Goal: Information Seeking & Learning: Learn about a topic

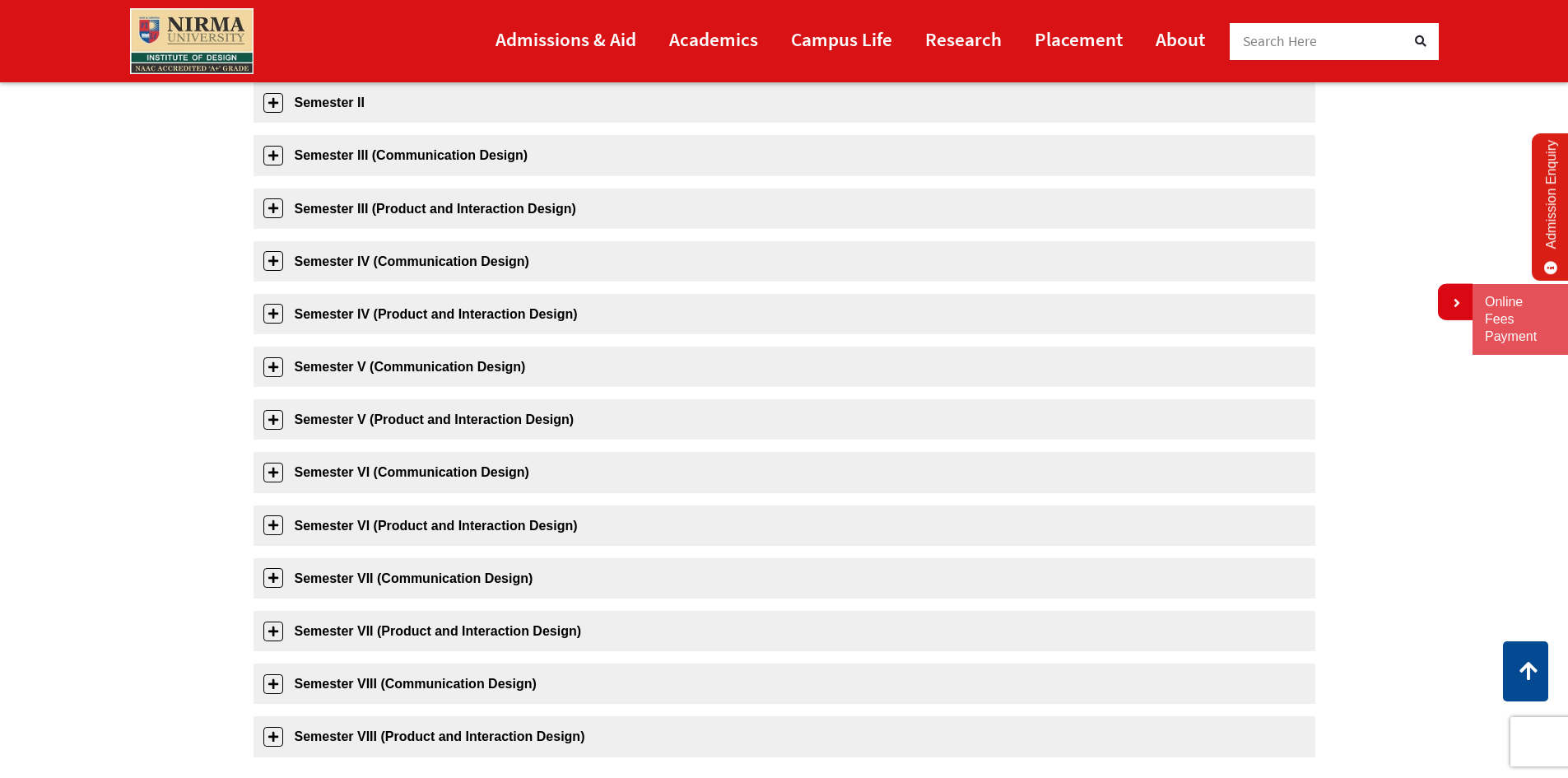
scroll to position [82, 0]
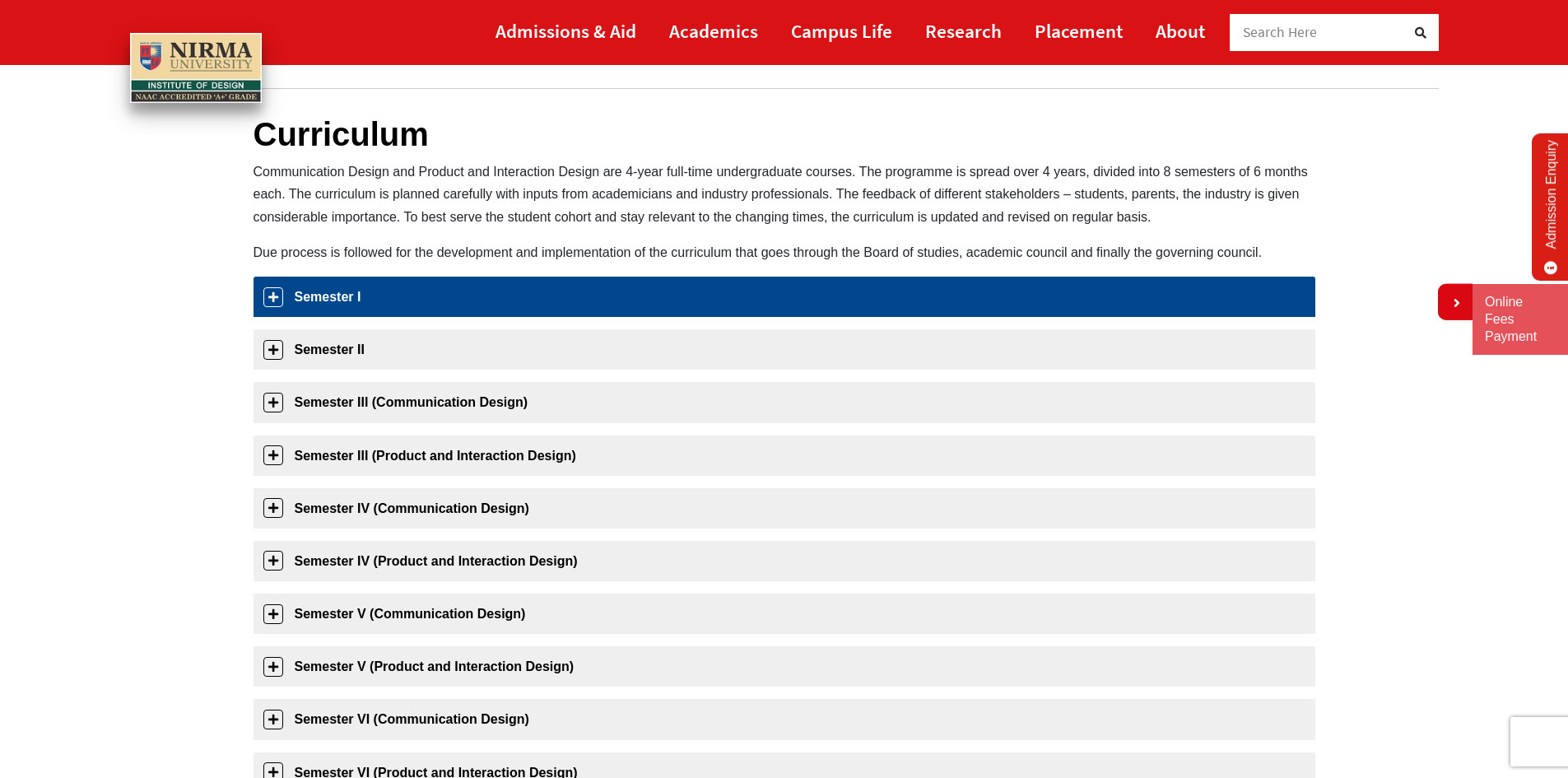
click at [395, 311] on link "Semester I" at bounding box center [784, 296] width 1062 height 40
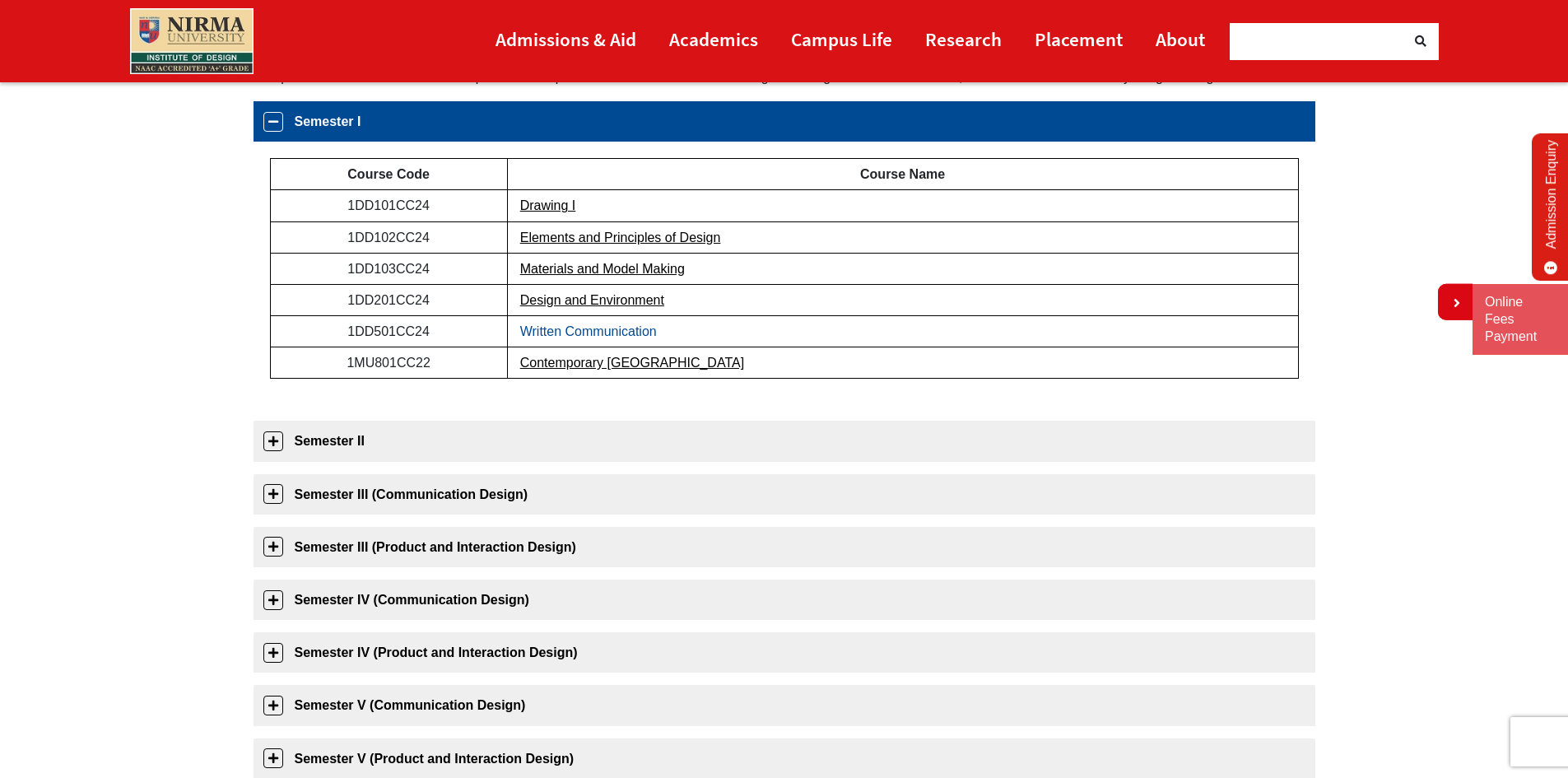
scroll to position [260, 0]
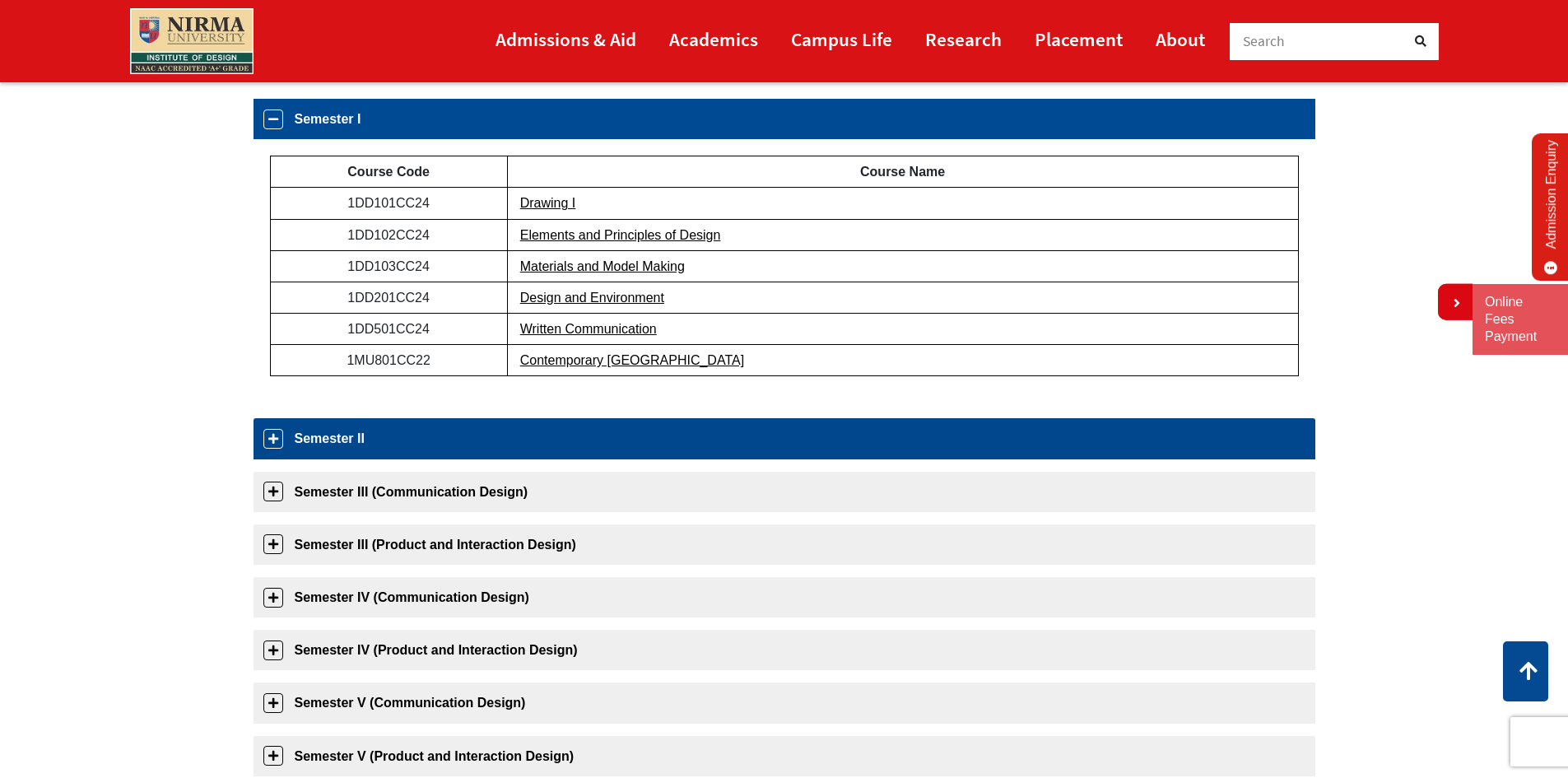
click at [602, 445] on link "Semester II" at bounding box center [784, 438] width 1062 height 40
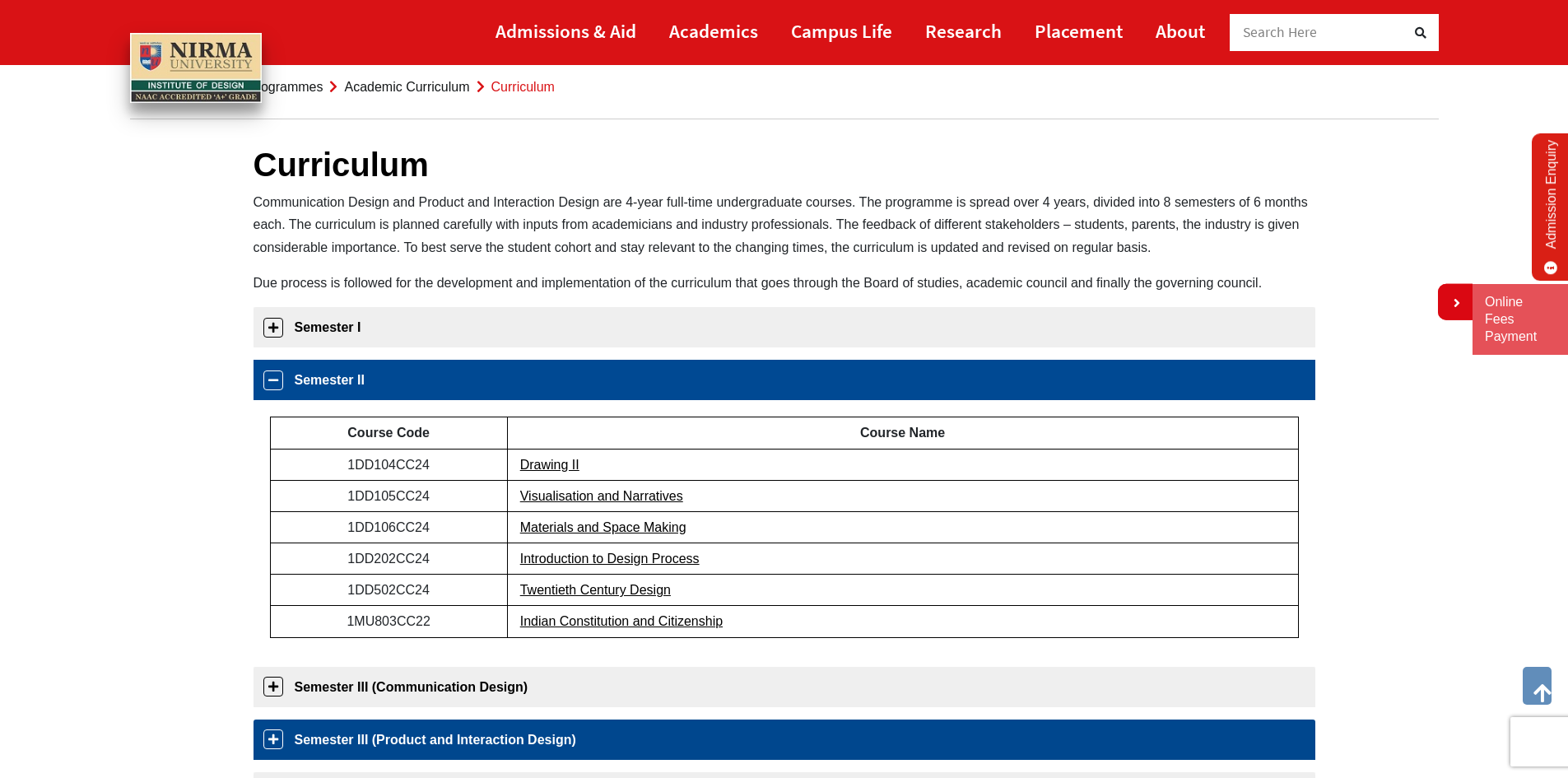
scroll to position [0, 0]
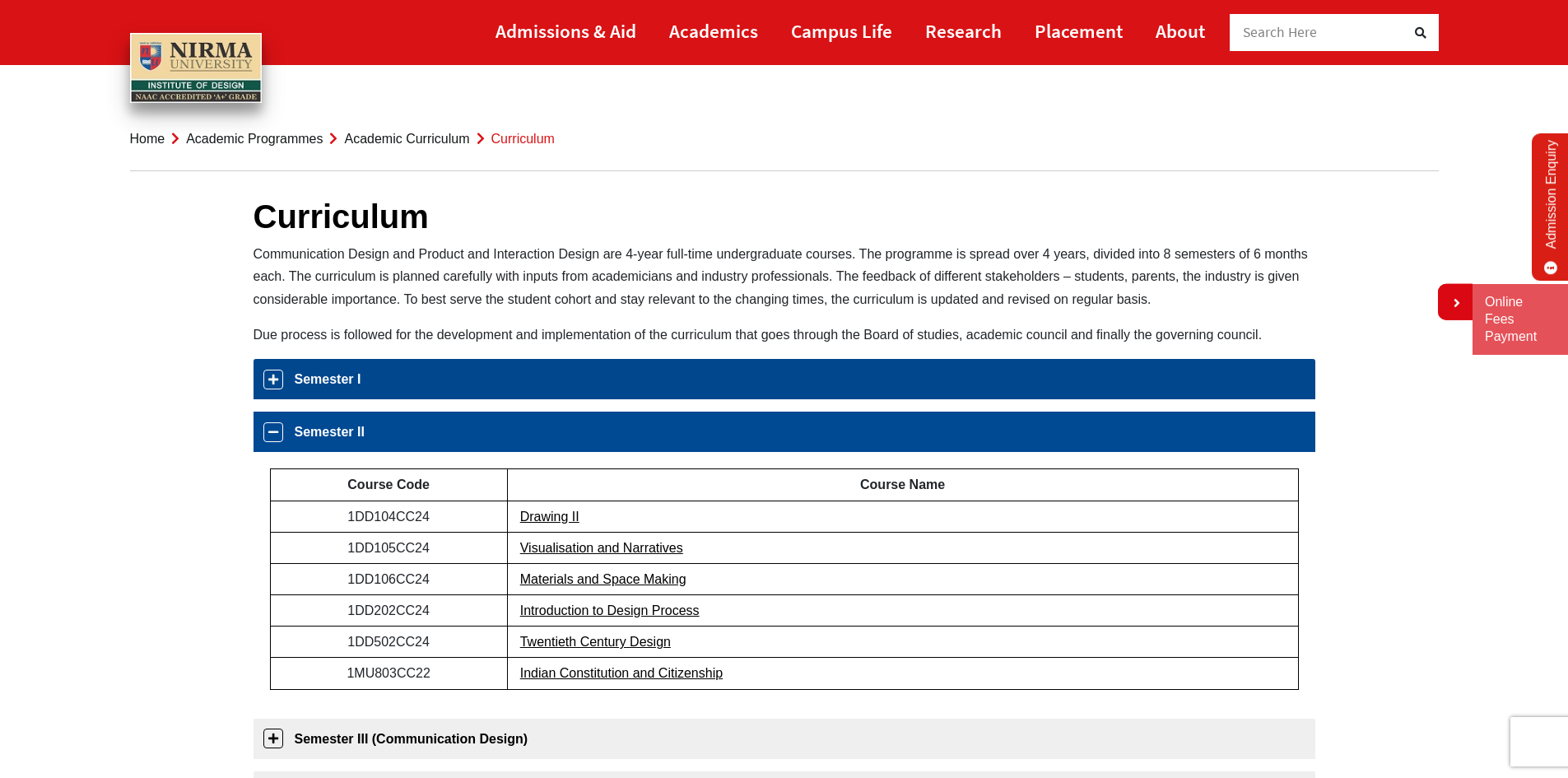
click at [330, 385] on link "Semester I" at bounding box center [784, 379] width 1062 height 40
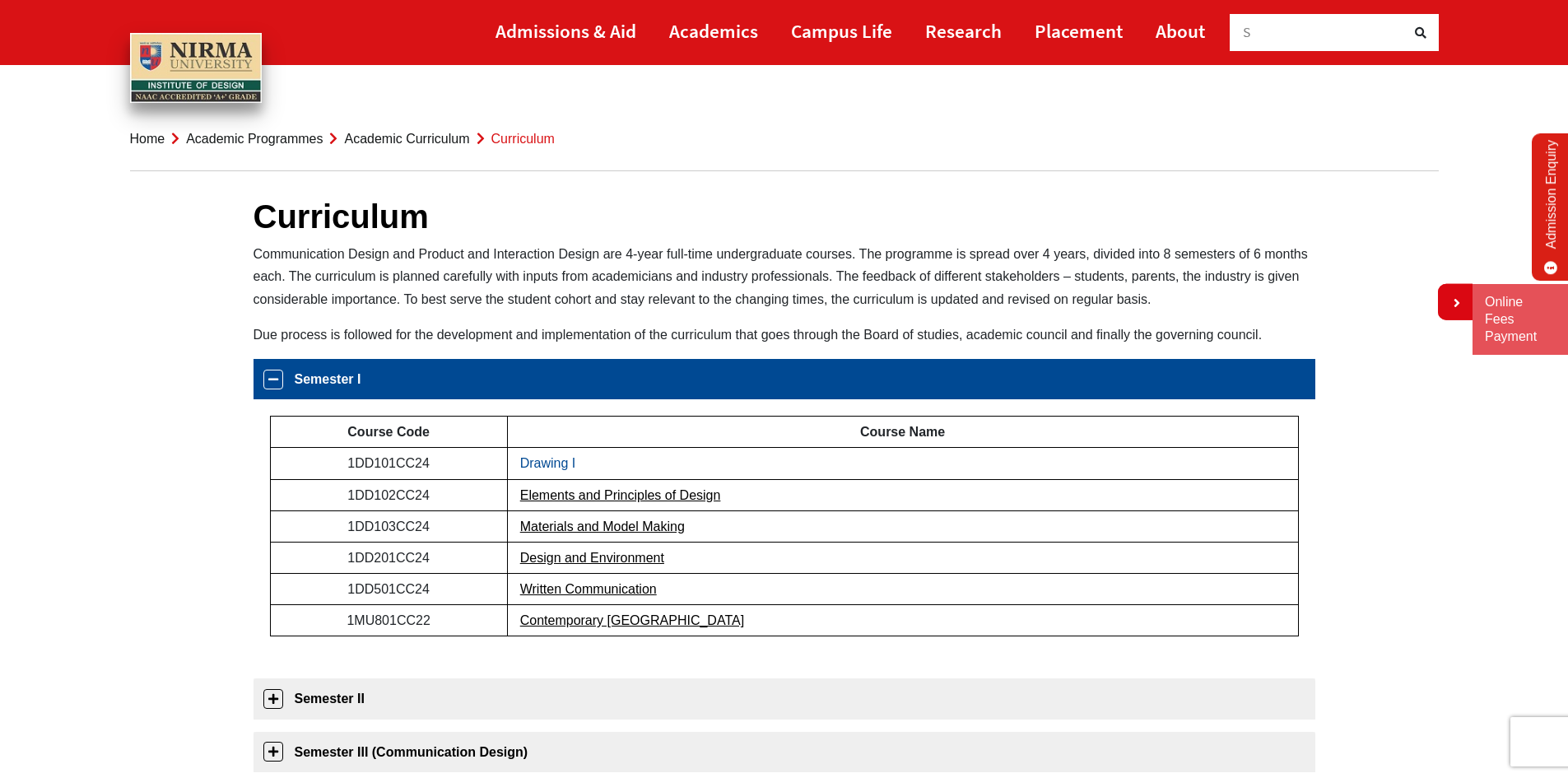
click at [575, 467] on link "Drawing I" at bounding box center [547, 462] width 56 height 14
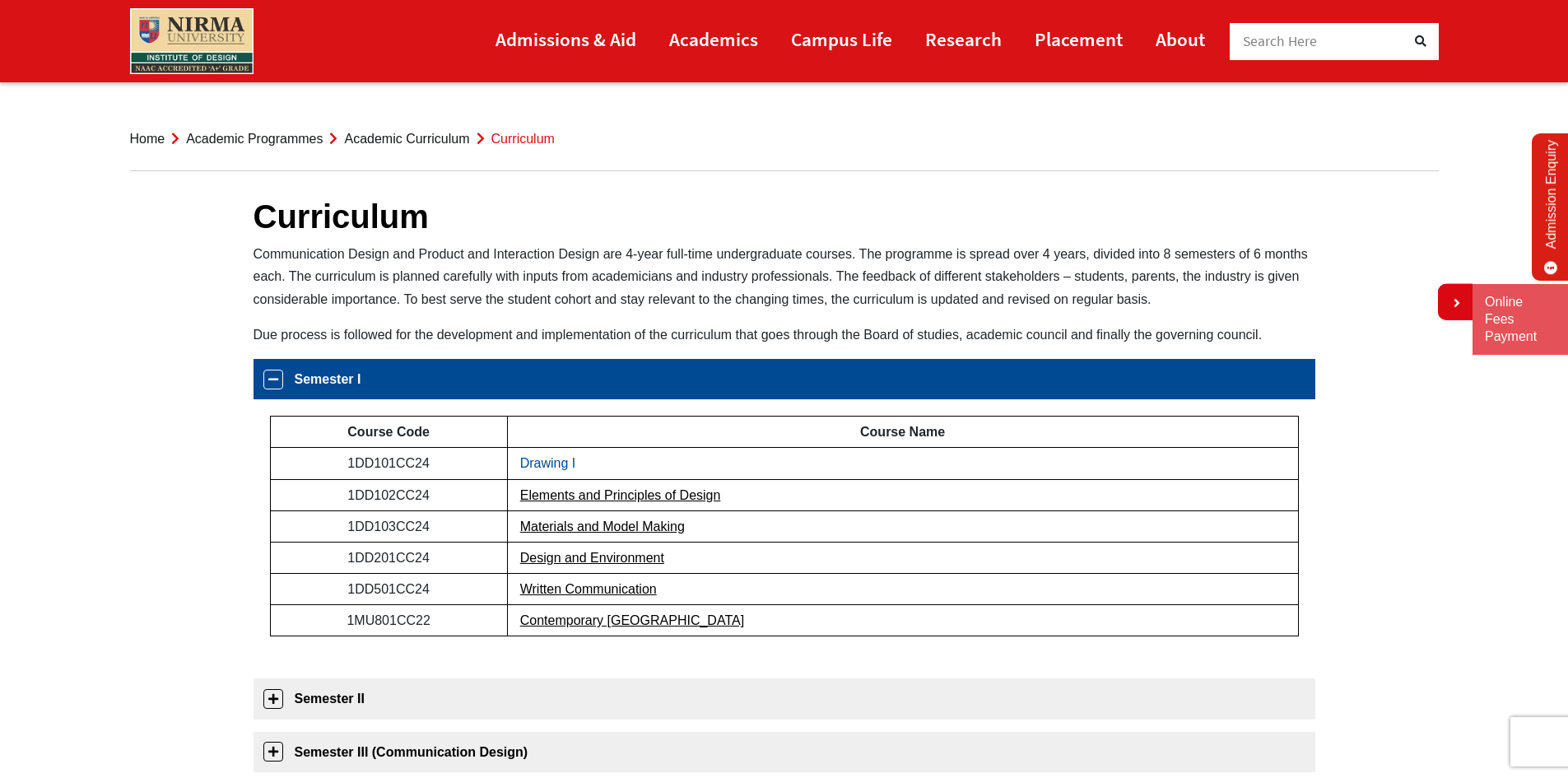
scroll to position [260, 0]
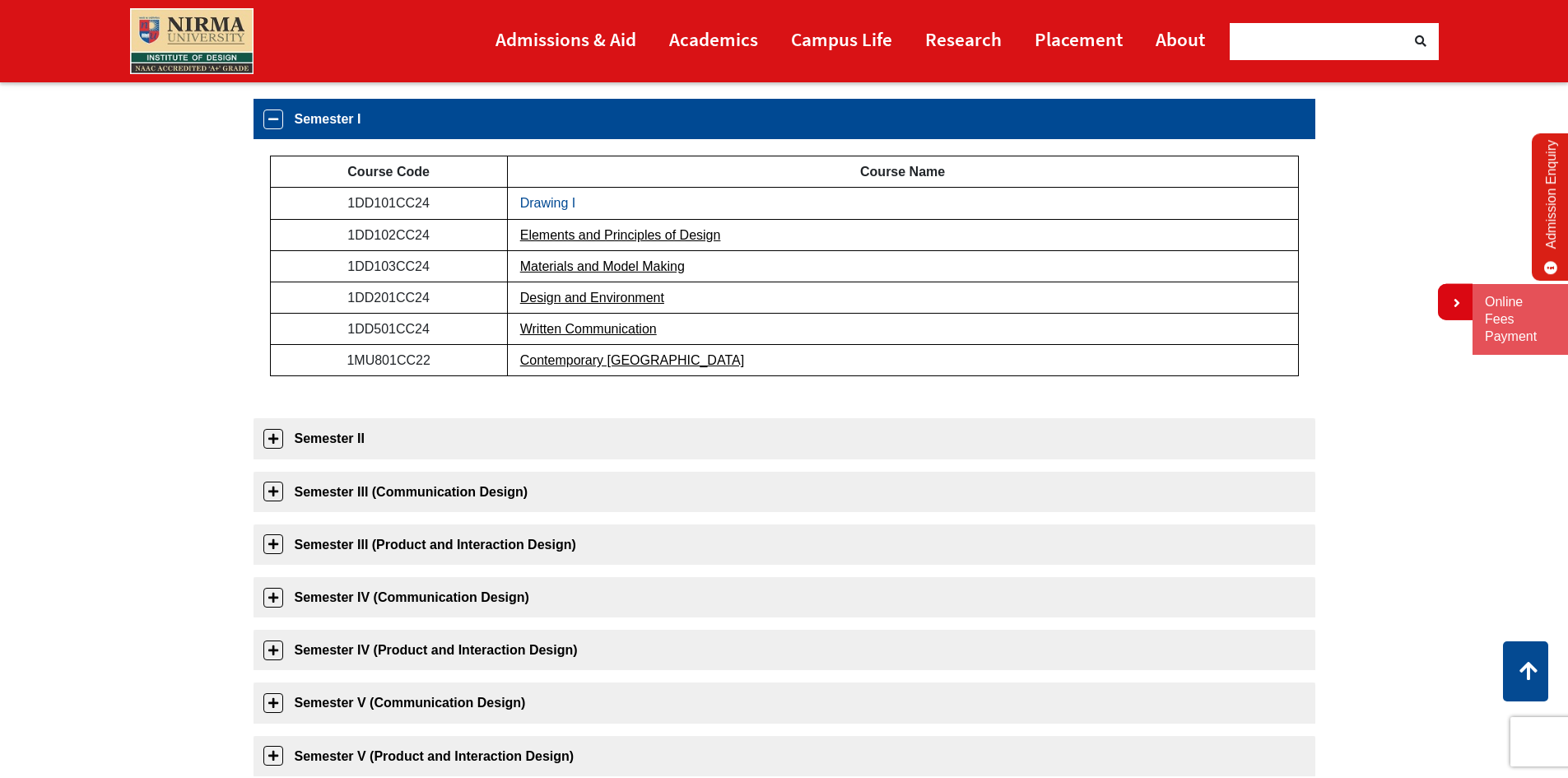
click at [539, 202] on link "Drawing I" at bounding box center [547, 202] width 56 height 14
click at [573, 225] on td "Elements and Principles of Design" at bounding box center [902, 234] width 791 height 31
click at [574, 236] on link "Elements and Principles of Design" at bounding box center [620, 234] width 201 height 14
click at [655, 267] on link "Materials and Model Making" at bounding box center [602, 265] width 164 height 14
click at [652, 304] on link "Design and Environment" at bounding box center [592, 297] width 144 height 14
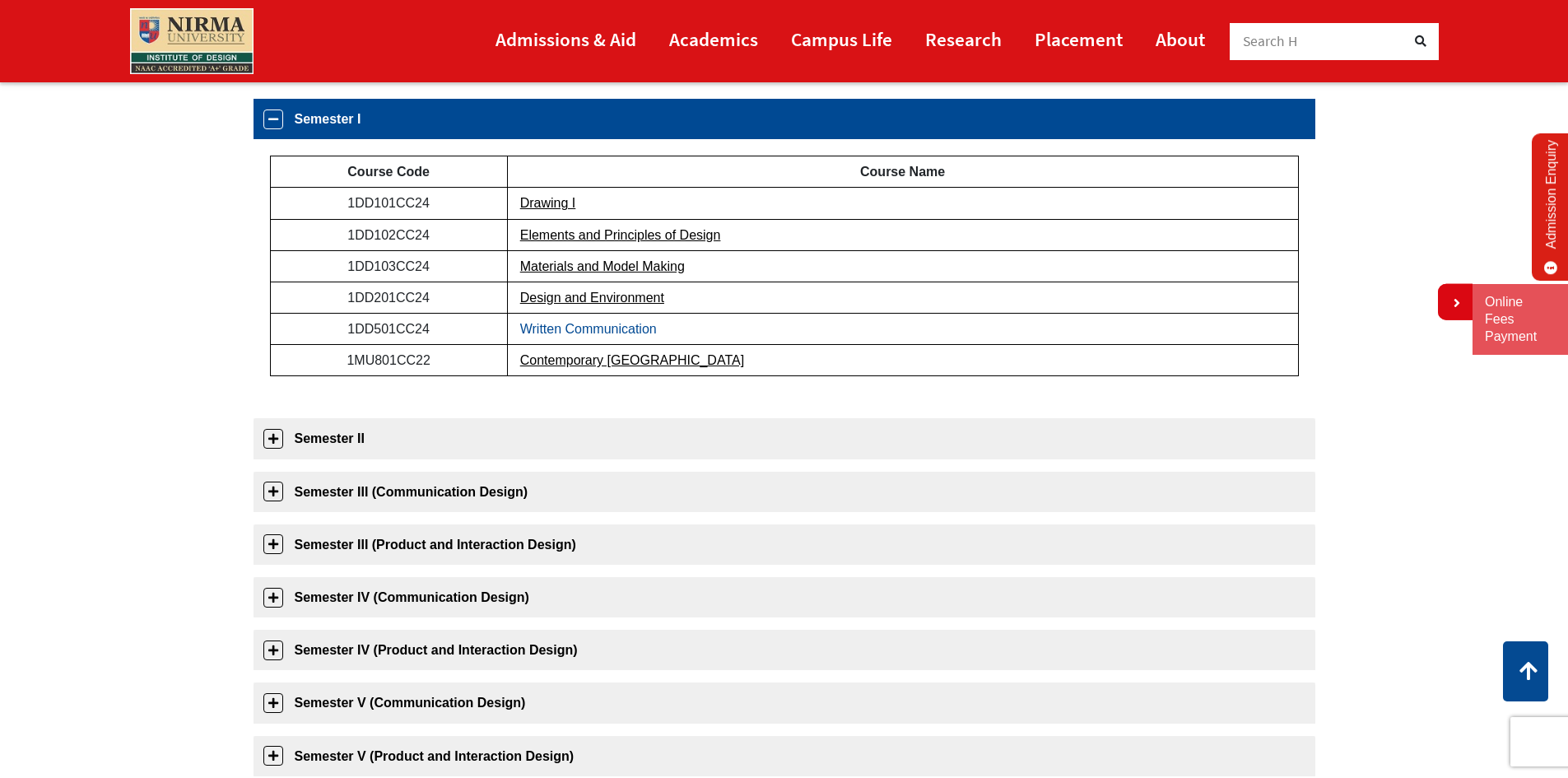
click at [563, 325] on link "Written Communication" at bounding box center [588, 328] width 137 height 14
click at [568, 355] on link "Contemporary [GEOGRAPHIC_DATA]" at bounding box center [631, 359] width 223 height 14
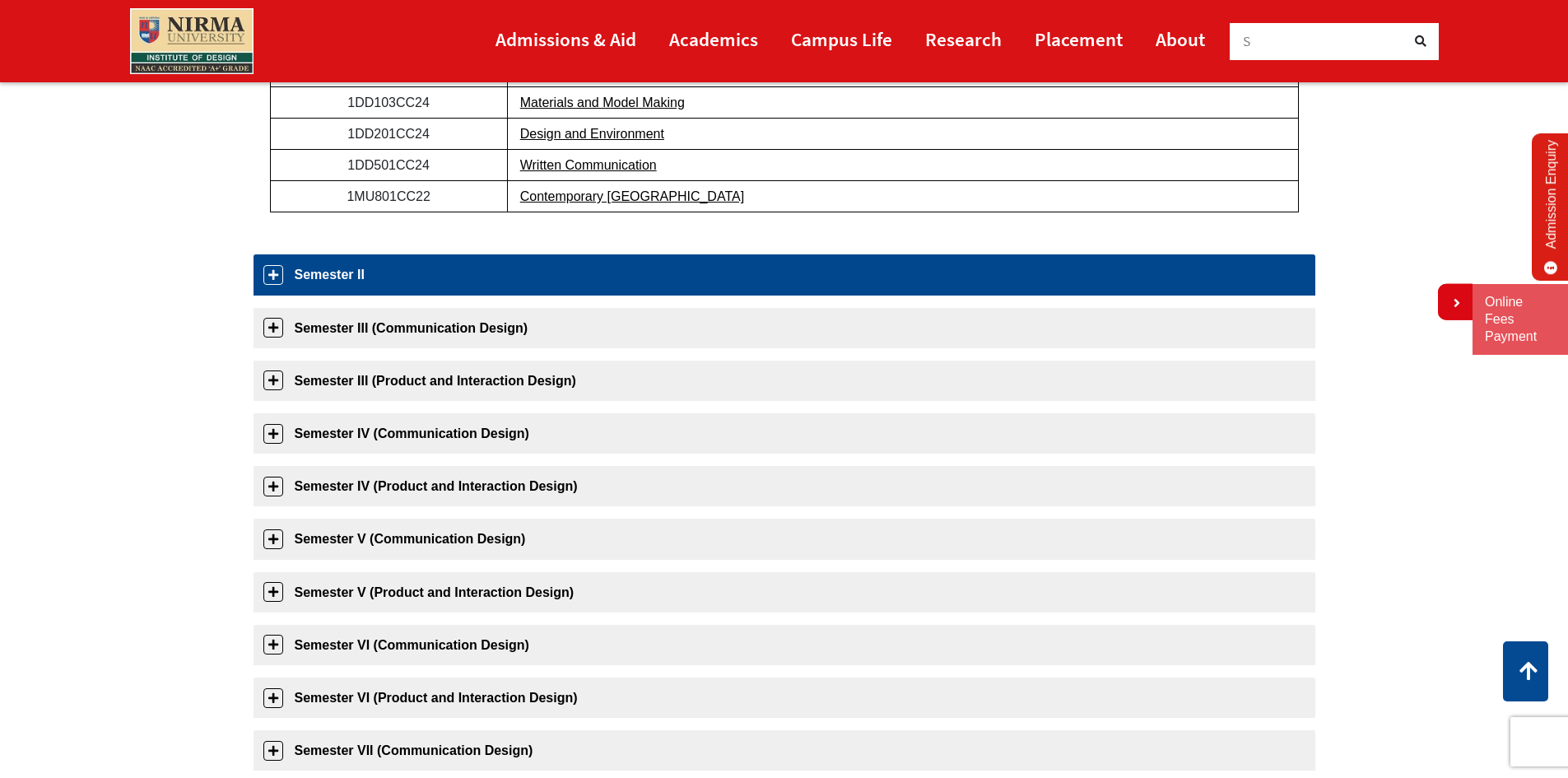
scroll to position [425, 0]
click at [582, 283] on link "Semester II" at bounding box center [784, 274] width 1062 height 40
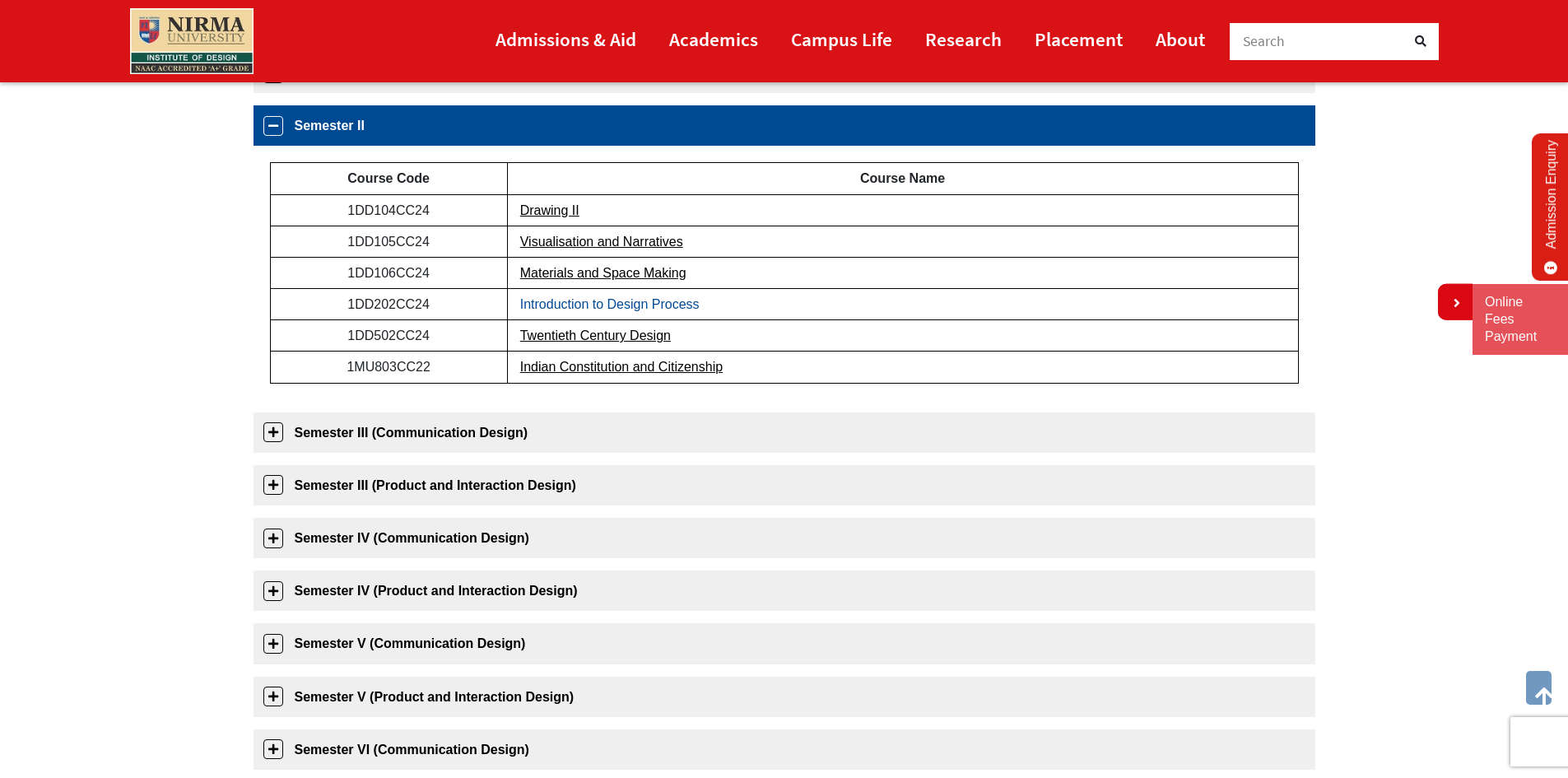
scroll to position [313, 0]
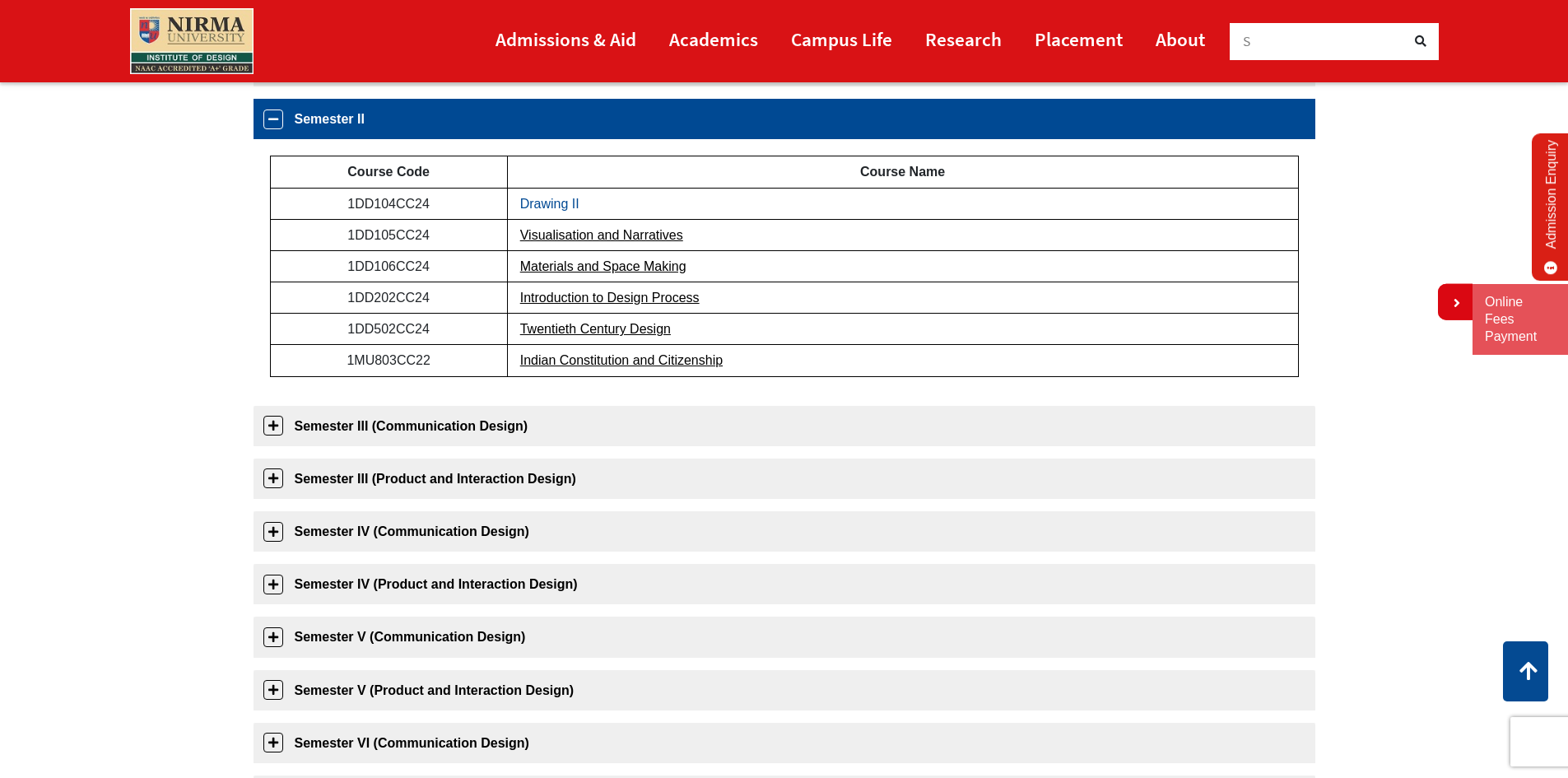
click at [558, 200] on link "Drawing II" at bounding box center [549, 203] width 59 height 14
click at [584, 233] on link "Visualisation and Narratives" at bounding box center [601, 234] width 163 height 14
click at [659, 259] on link "Materials and Space Making" at bounding box center [603, 265] width 166 height 14
click at [644, 265] on link "Materials and Space Making" at bounding box center [603, 265] width 166 height 14
click at [626, 326] on link "Twentieth Century Design" at bounding box center [595, 328] width 151 height 14
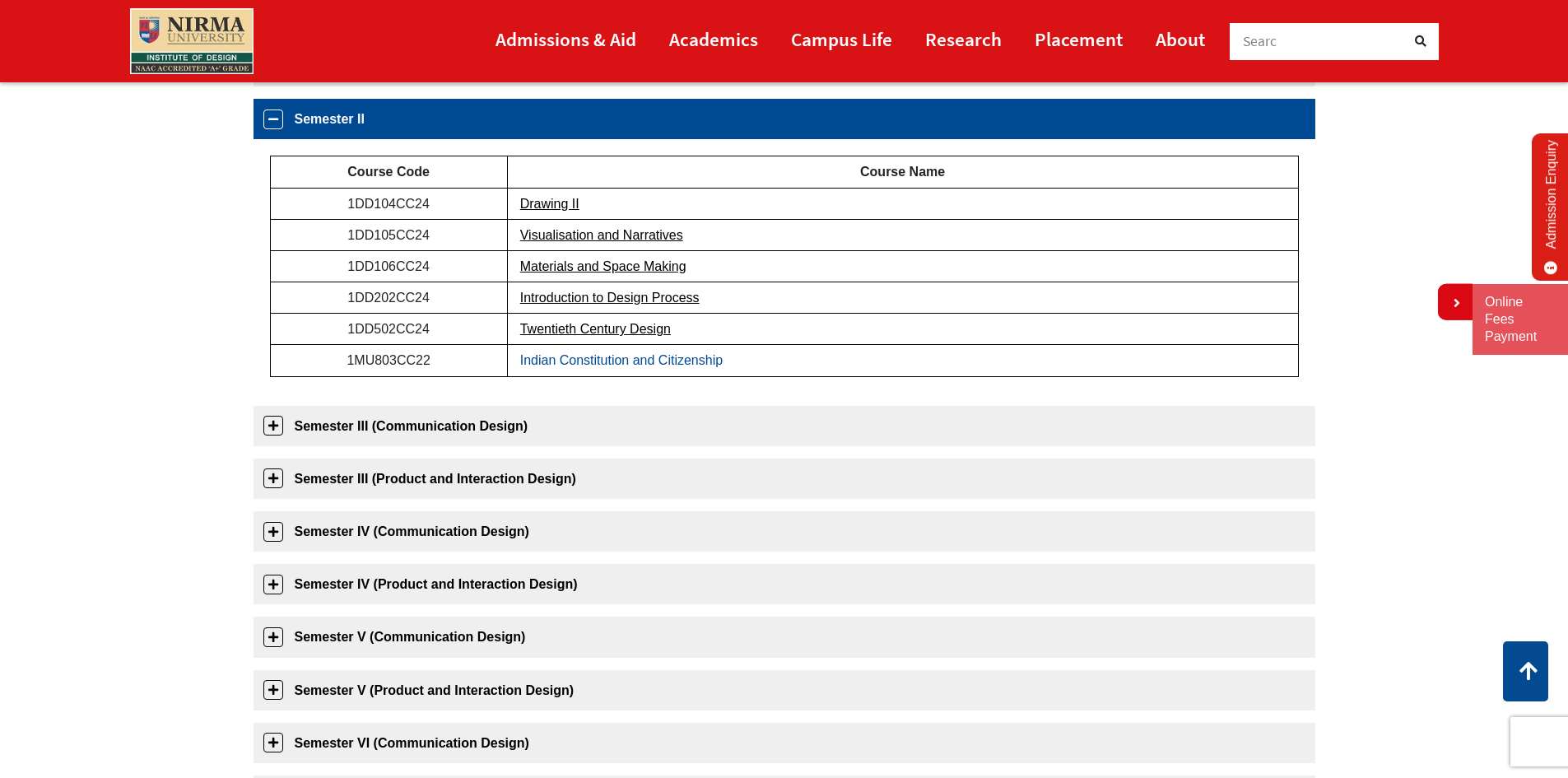
click at [684, 355] on link "Indian Constitution and Citizenship" at bounding box center [621, 359] width 202 height 14
click at [605, 329] on link "Twentieth Century Design" at bounding box center [595, 328] width 151 height 14
click at [670, 361] on link "Indian Constitution and Citizenship" at bounding box center [621, 359] width 202 height 14
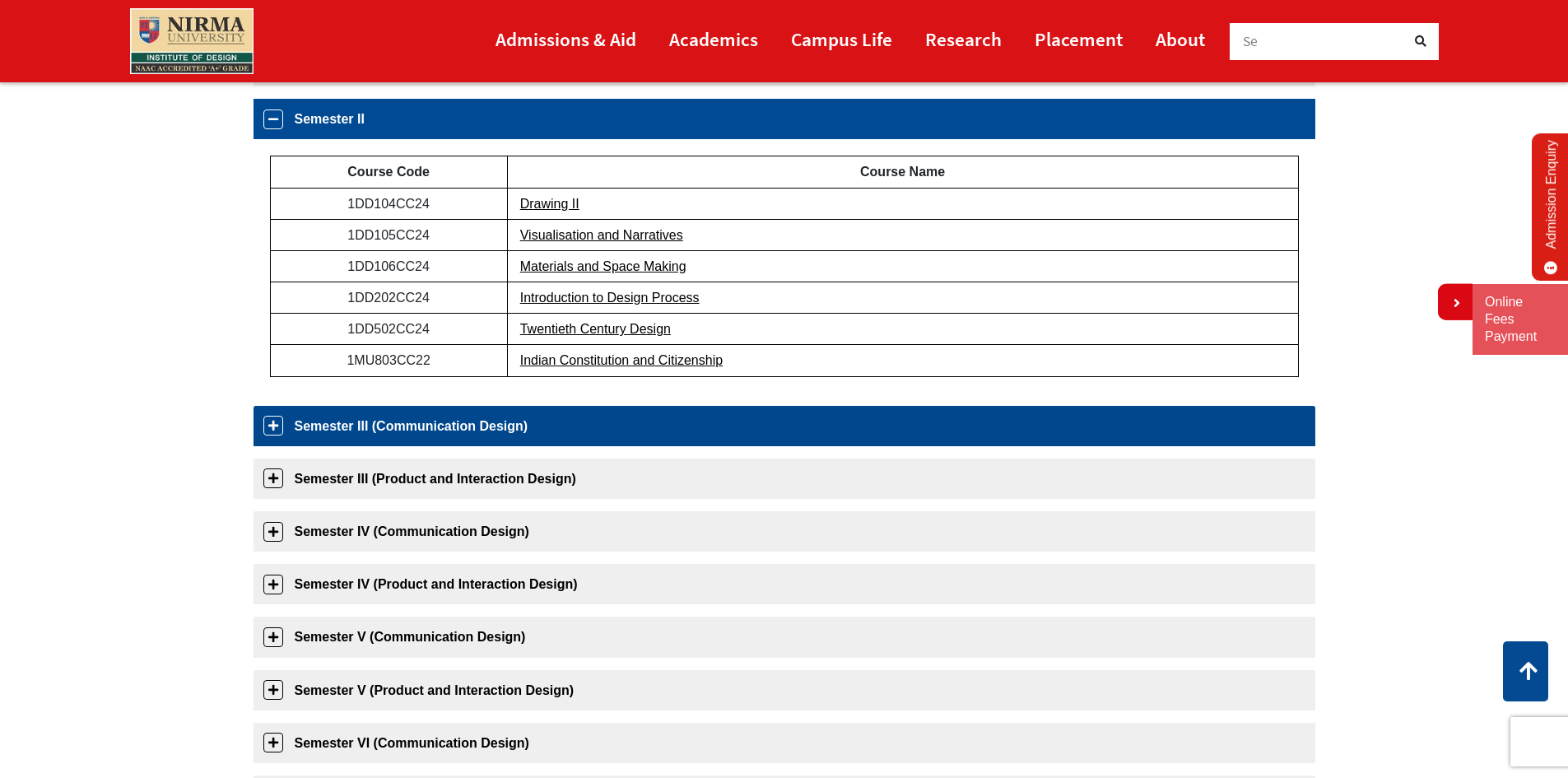
click at [541, 416] on link "Semester III (Communication Design)" at bounding box center [784, 426] width 1062 height 40
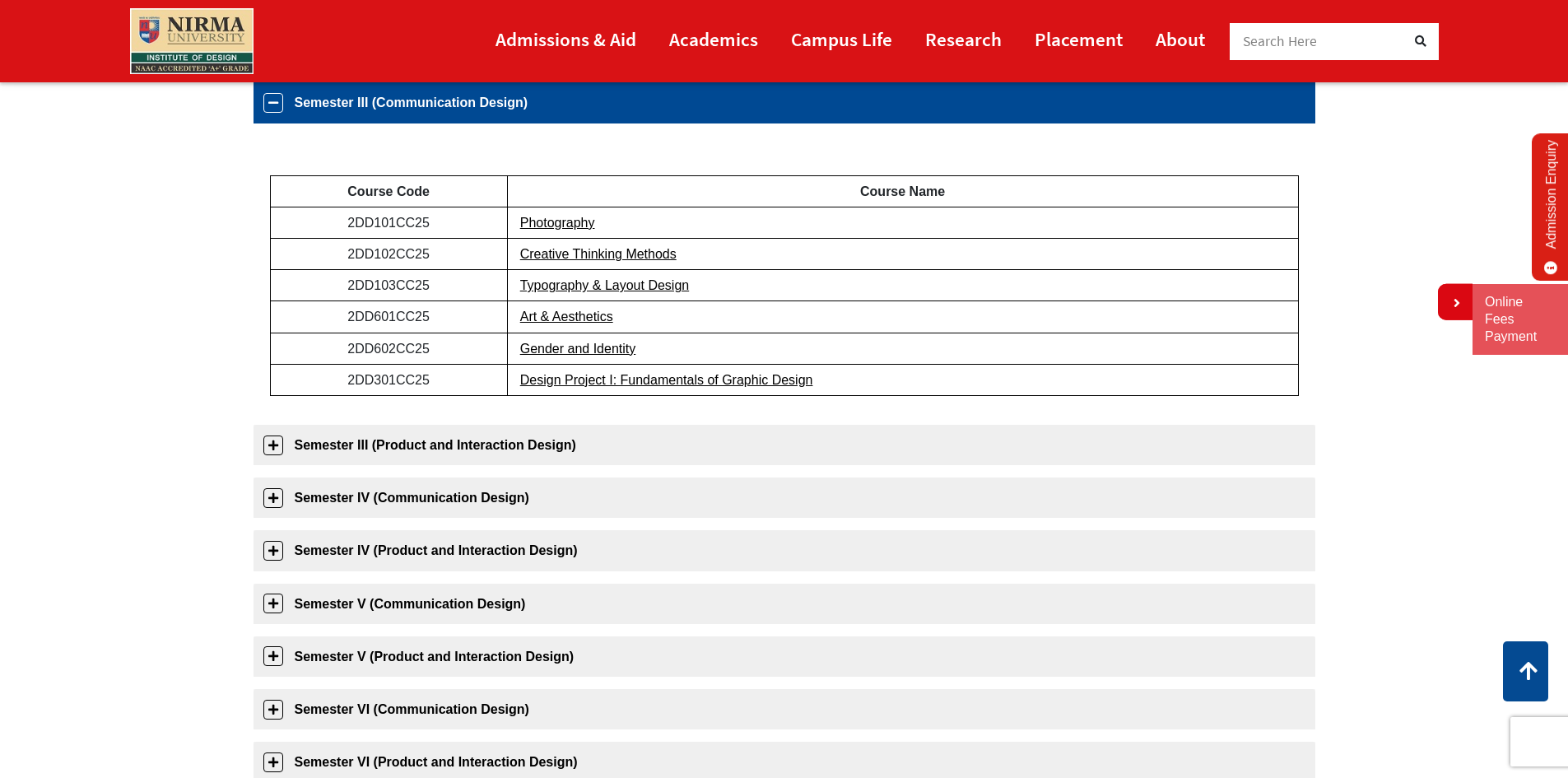
scroll to position [365, 0]
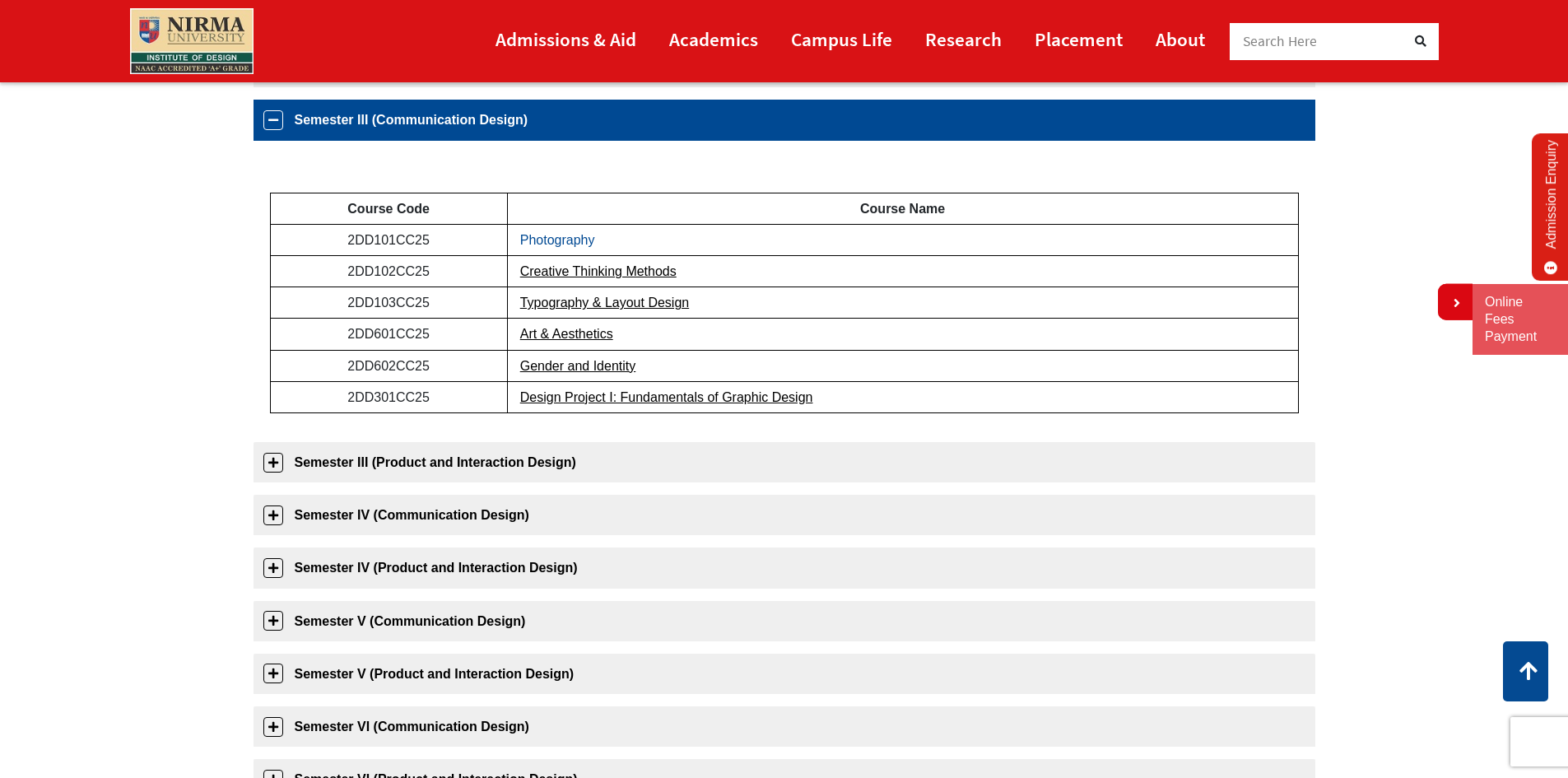
click at [574, 238] on link "Photography" at bounding box center [557, 239] width 75 height 14
click at [629, 269] on link "Creative Thinking Methods" at bounding box center [597, 271] width 156 height 14
click at [591, 298] on link "Typography & Layout Design" at bounding box center [604, 302] width 169 height 14
click at [571, 333] on link "Art & Aesthetics" at bounding box center [566, 333] width 93 height 14
click at [564, 365] on link "Gender and Identity" at bounding box center [577, 365] width 116 height 14
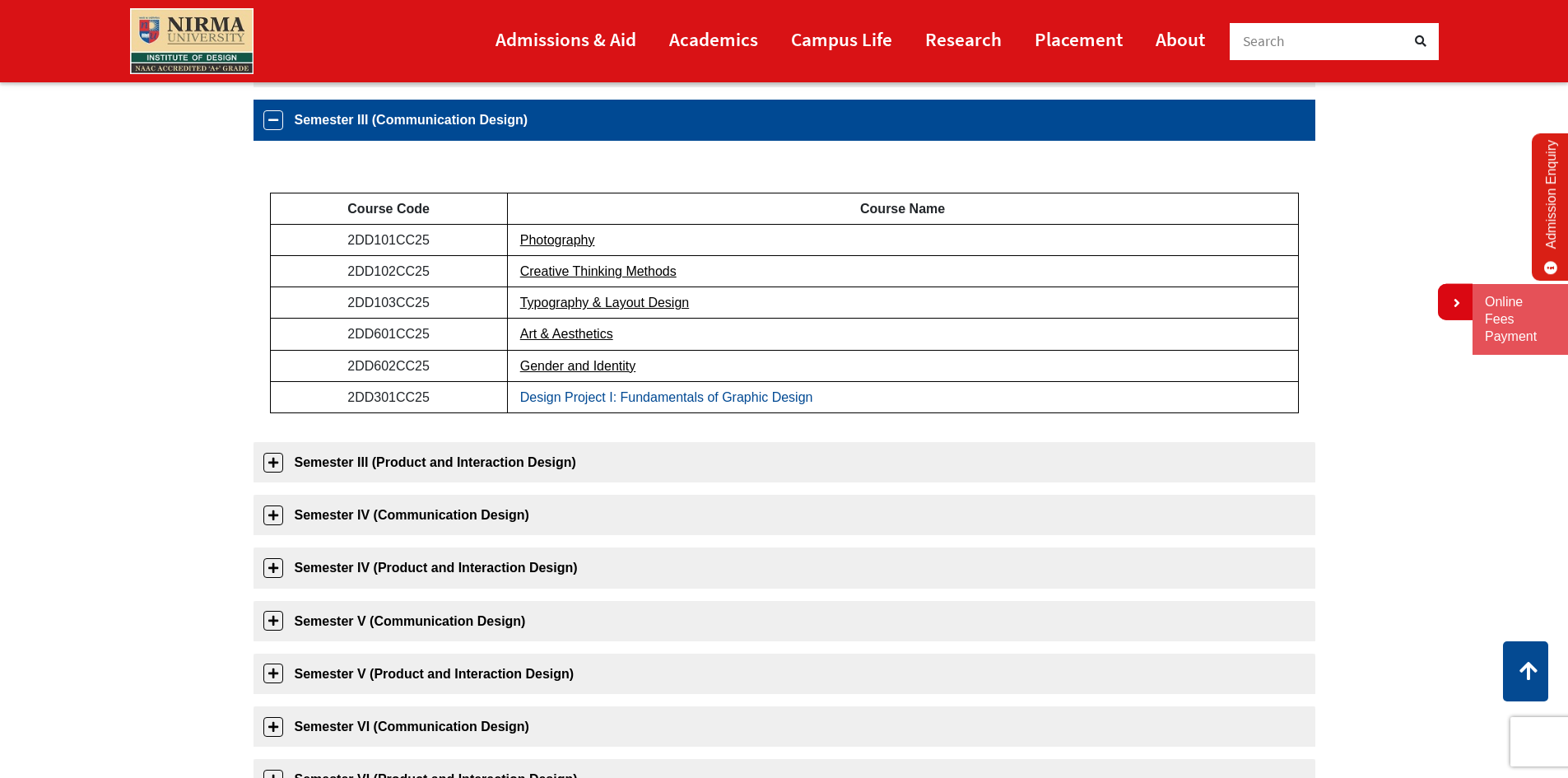
click at [586, 397] on link "Design Project I: Fundamentals of Graphic Design" at bounding box center [666, 397] width 293 height 14
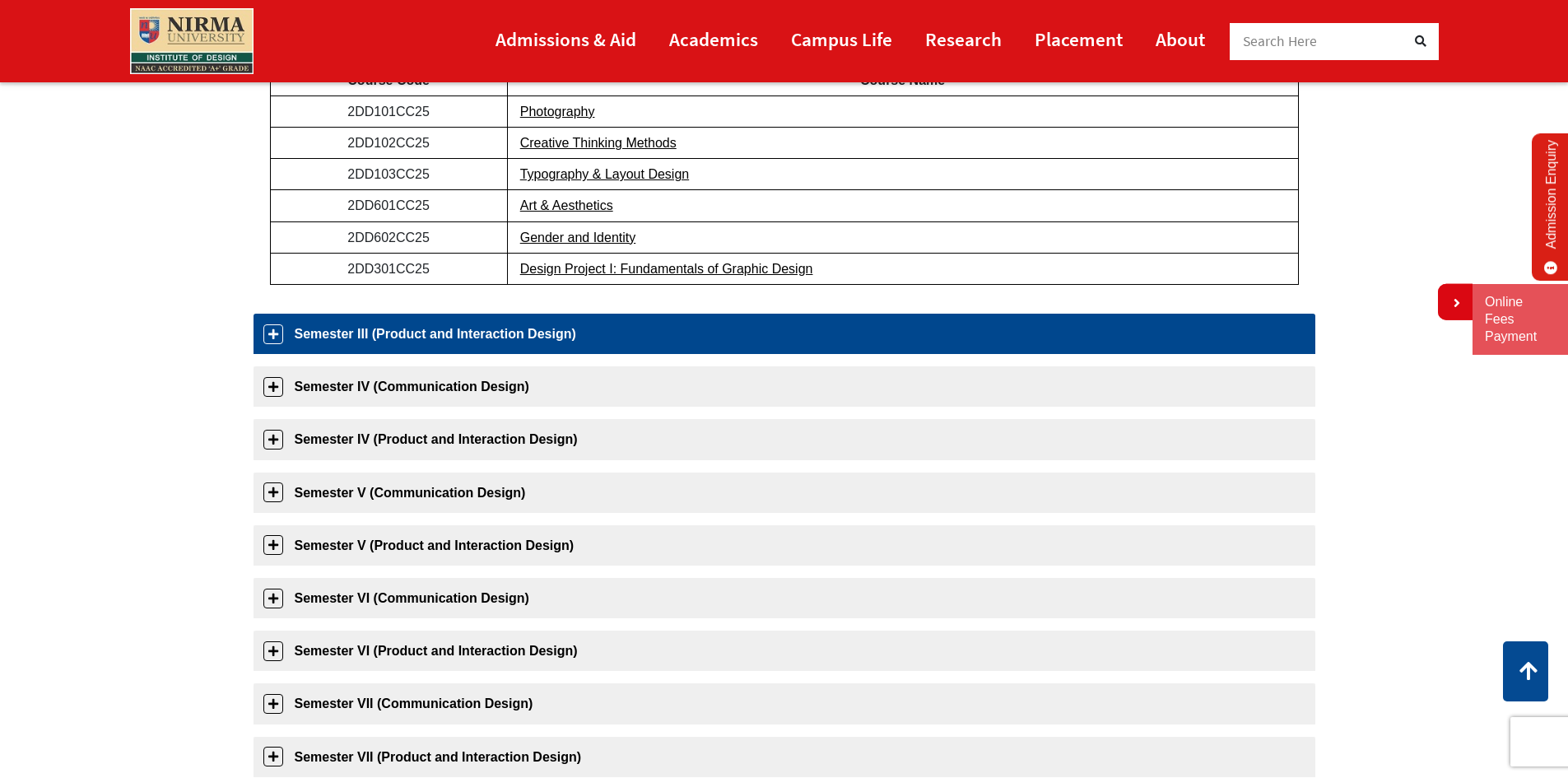
scroll to position [529, 0]
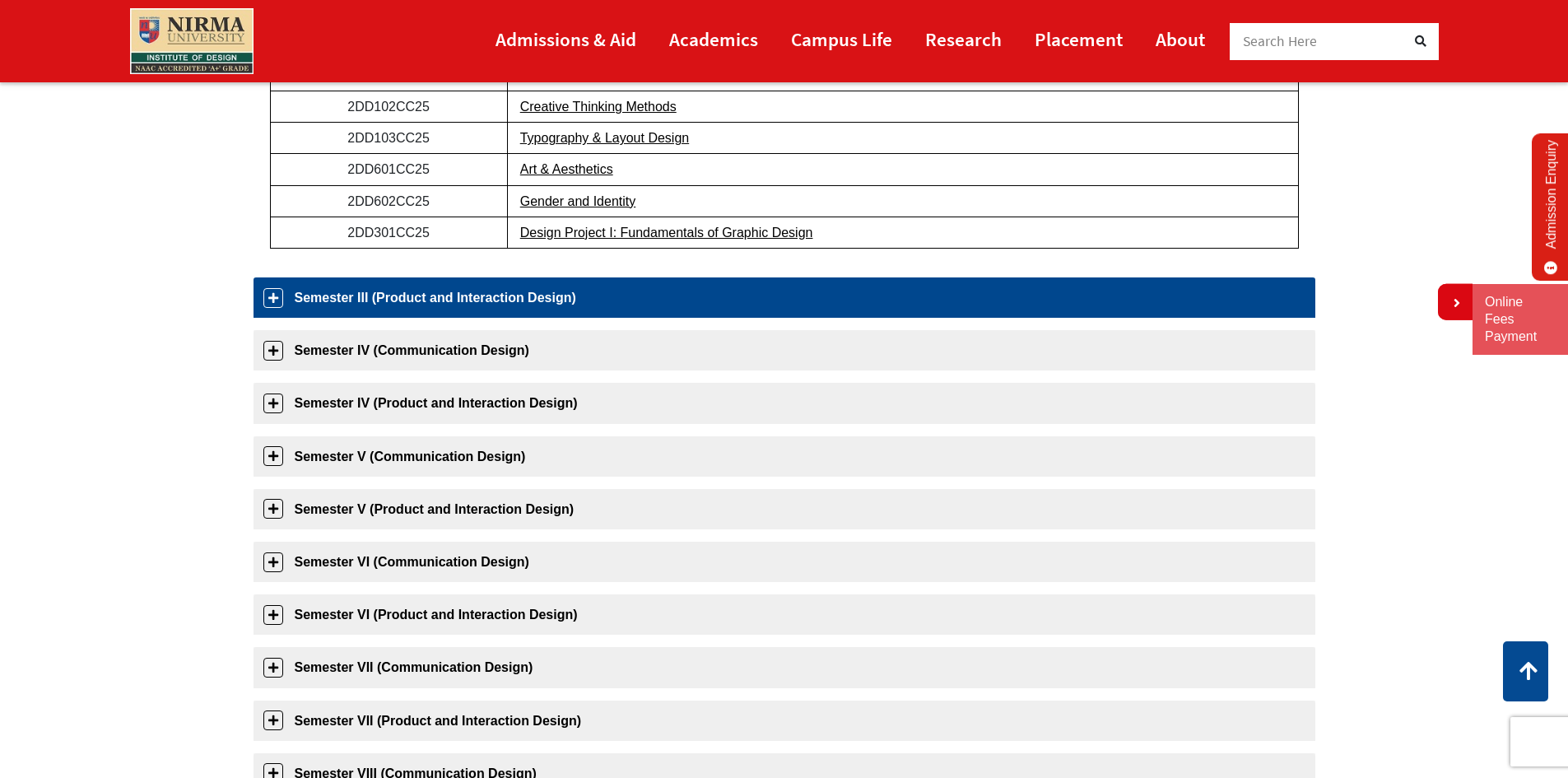
click at [542, 292] on link "Semester III (Product and Interaction Design)" at bounding box center [784, 297] width 1062 height 40
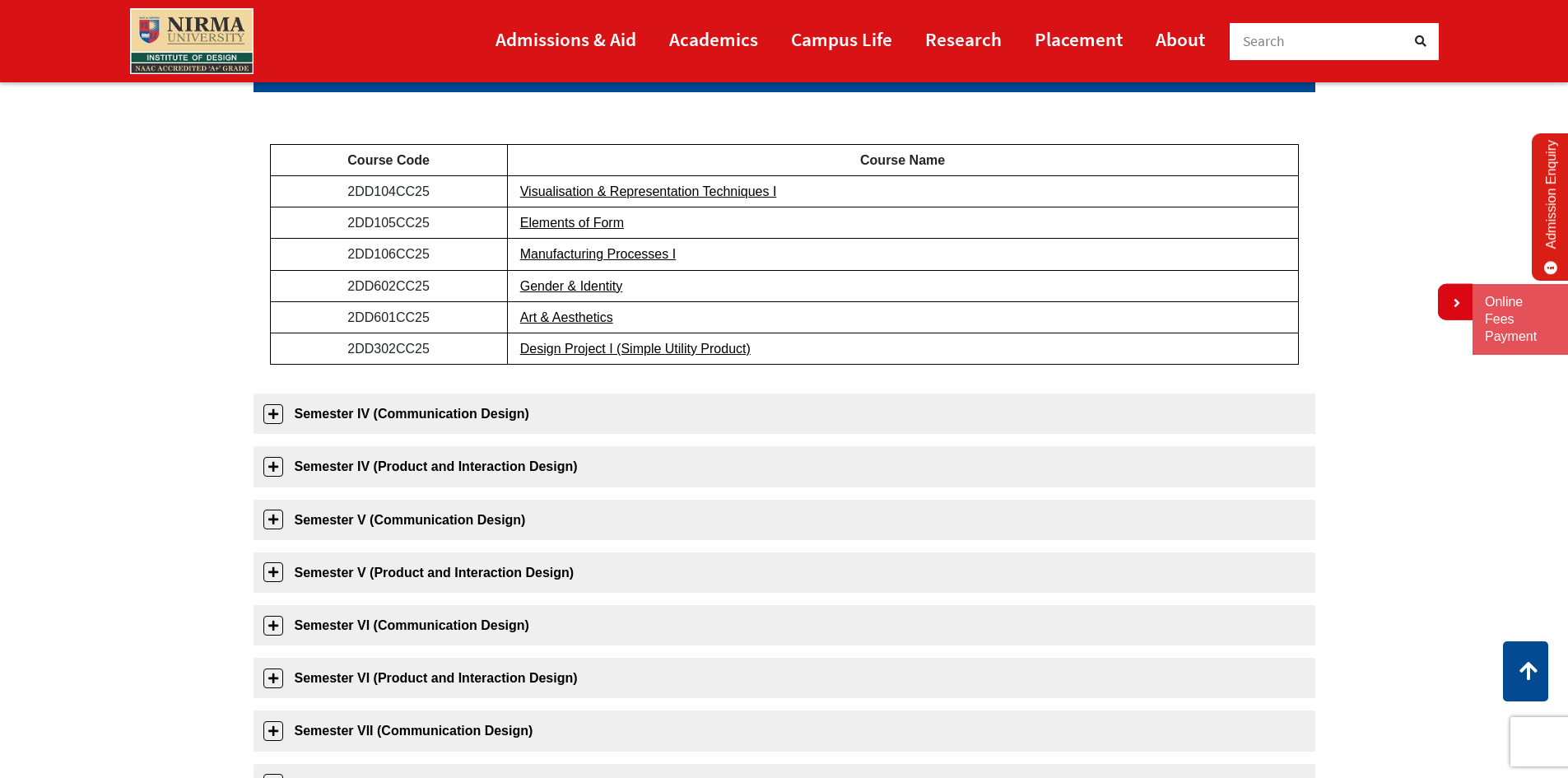
scroll to position [411, 0]
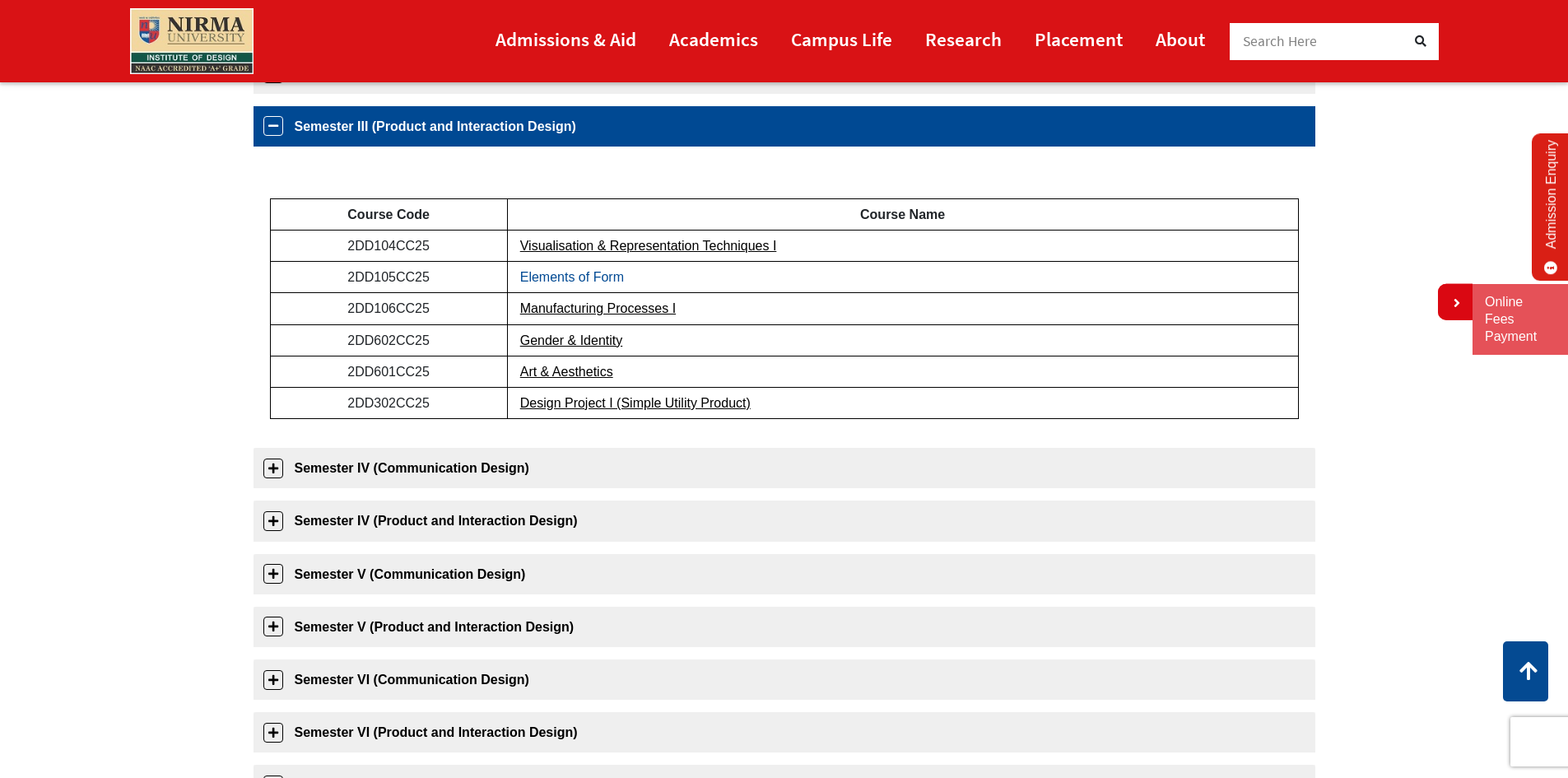
click at [618, 273] on link "Elements of Form" at bounding box center [572, 276] width 104 height 14
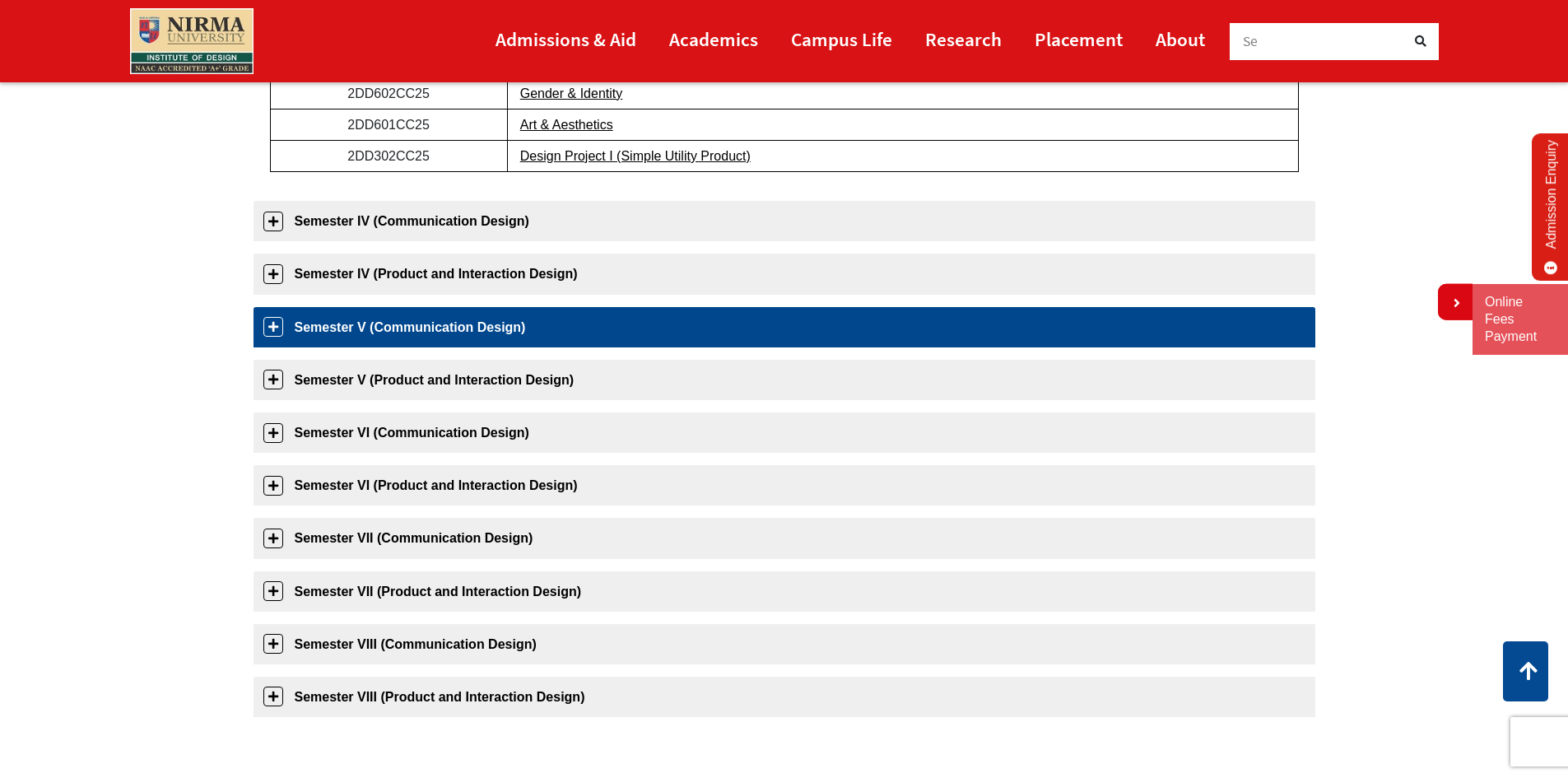
click at [518, 341] on link "Semester V (Communication Design)" at bounding box center [784, 327] width 1062 height 40
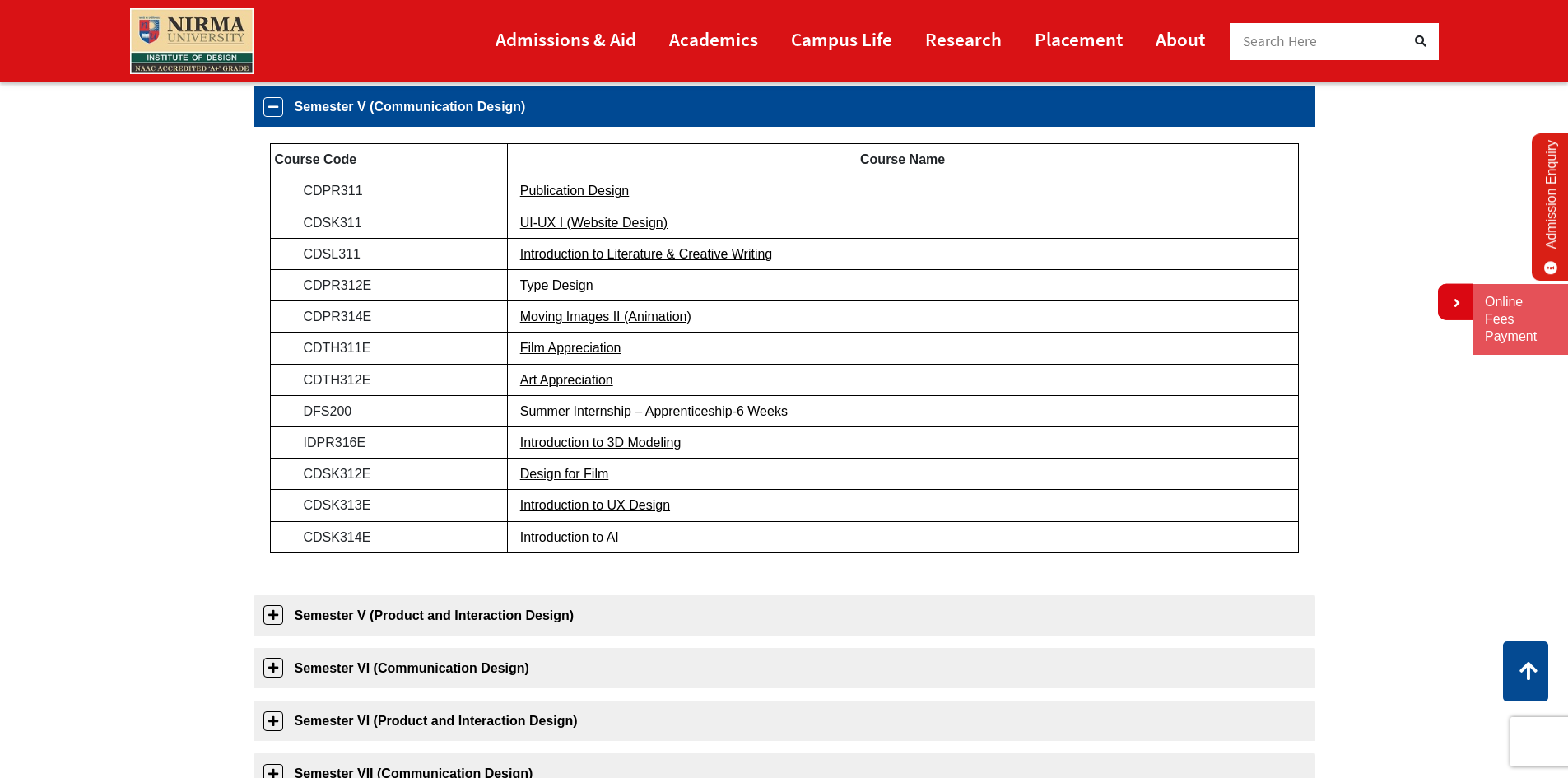
scroll to position [576, 0]
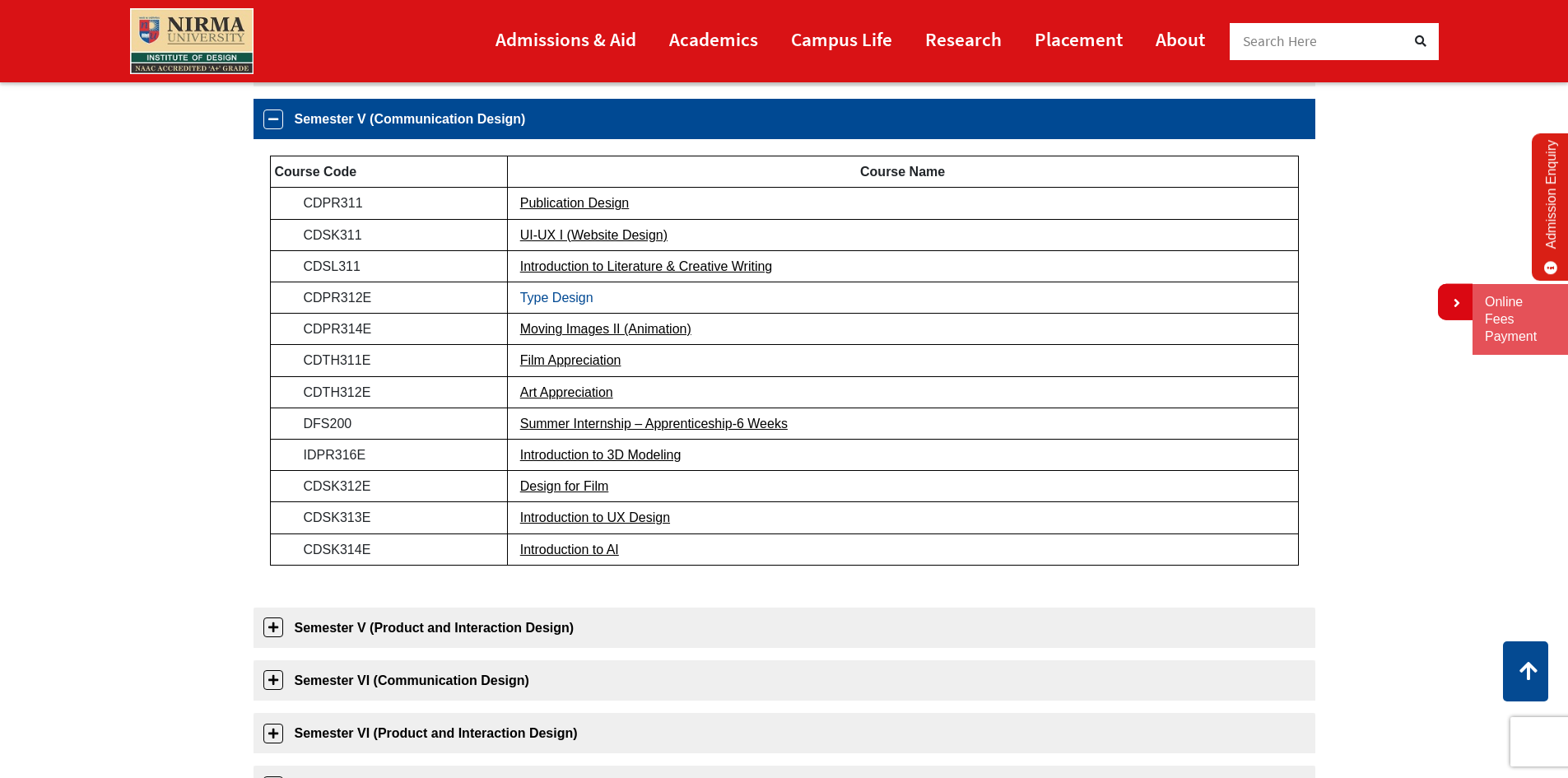
click at [566, 293] on link "Type Design" at bounding box center [556, 297] width 73 height 14
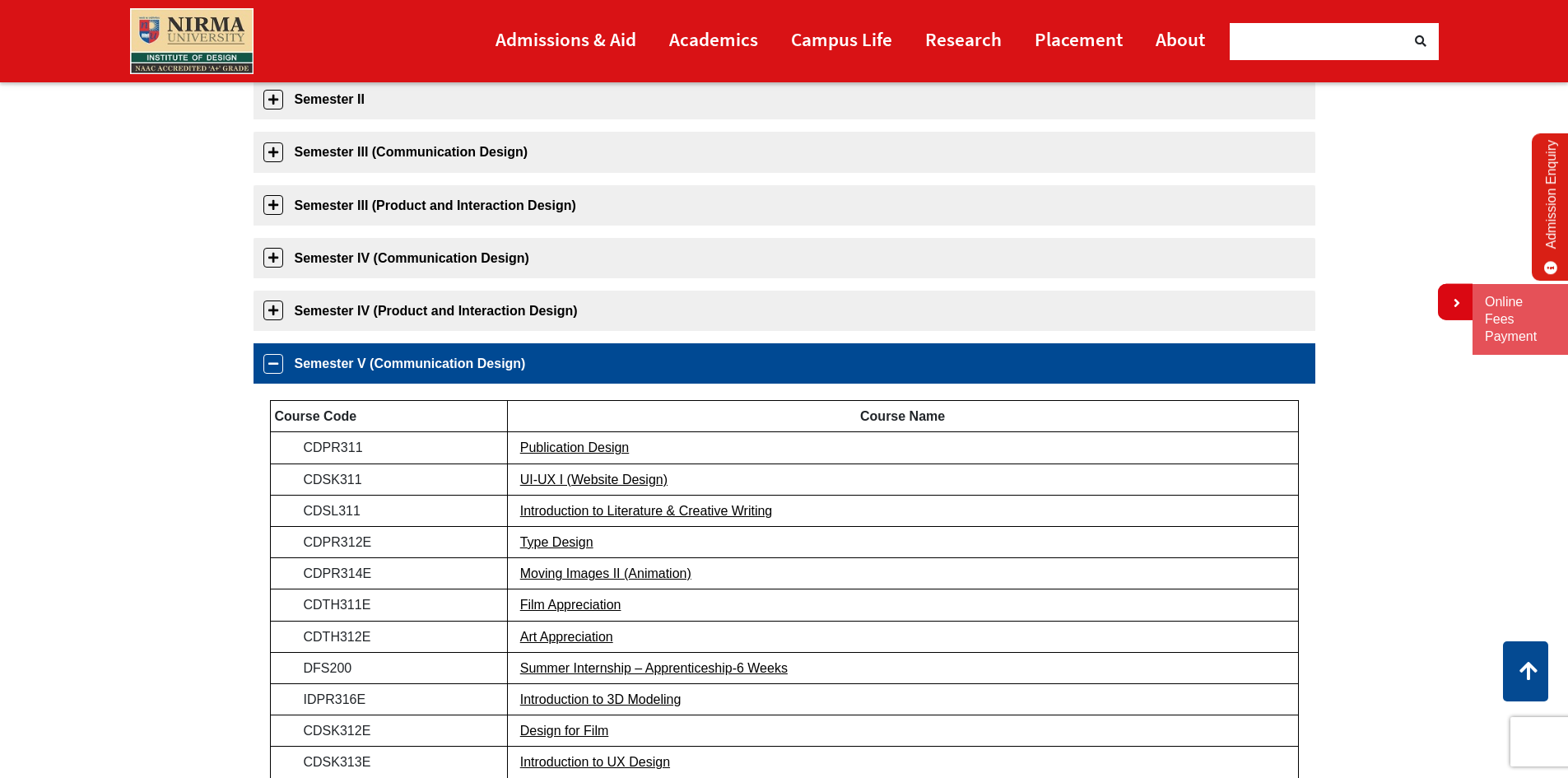
scroll to position [412, 0]
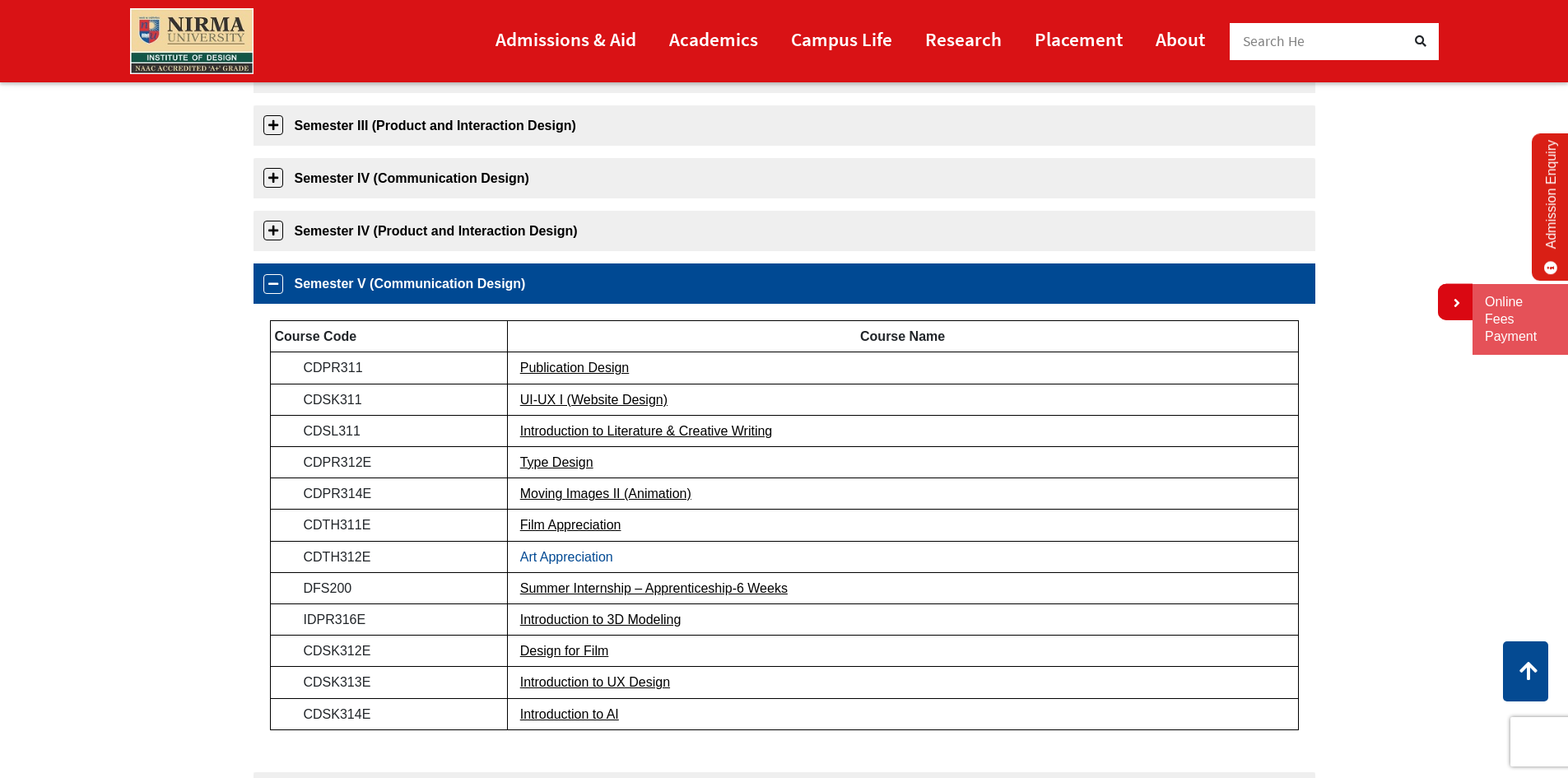
click at [566, 560] on link "Art Appreciation" at bounding box center [566, 556] width 93 height 14
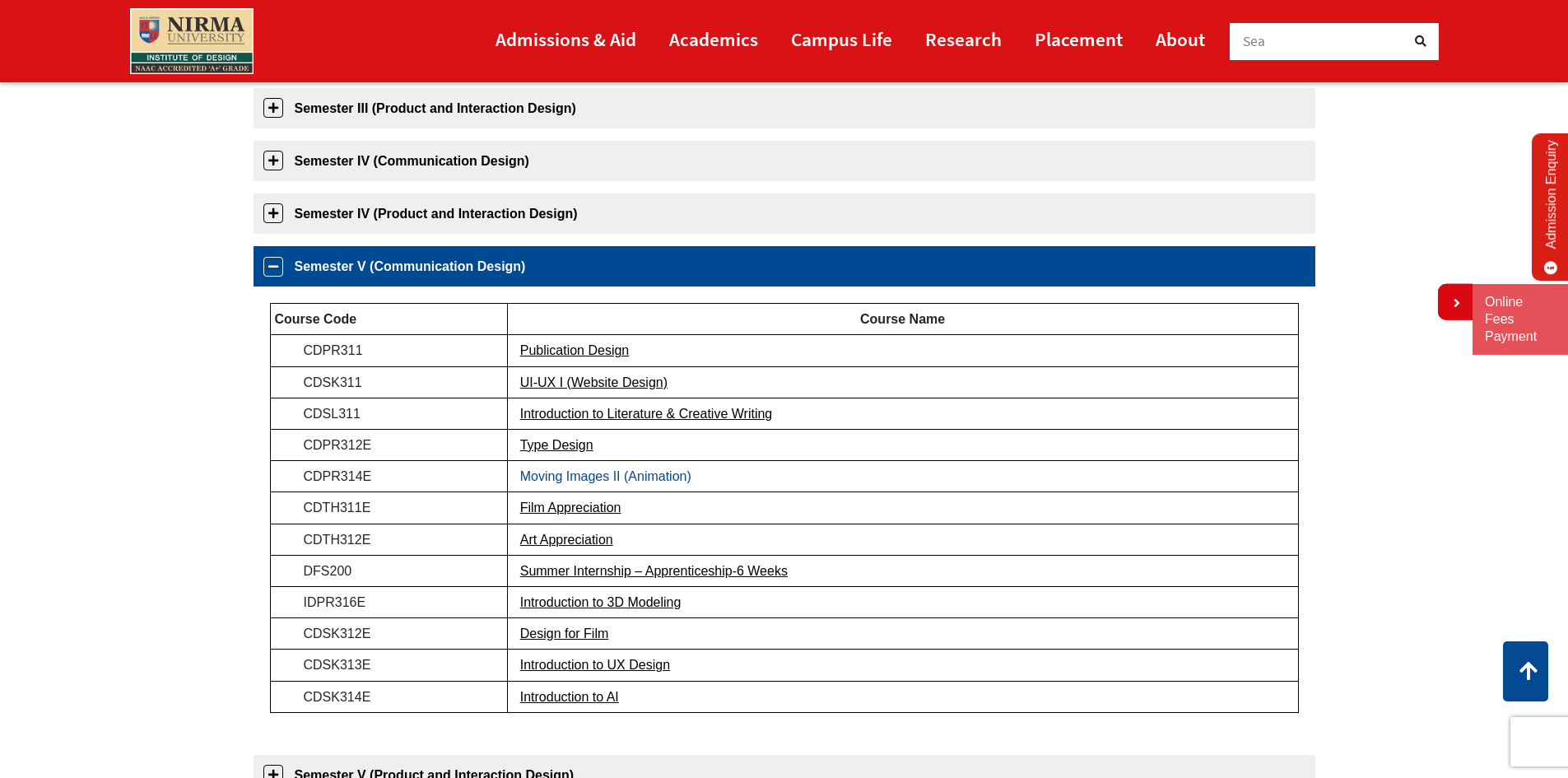
scroll to position [459, 0]
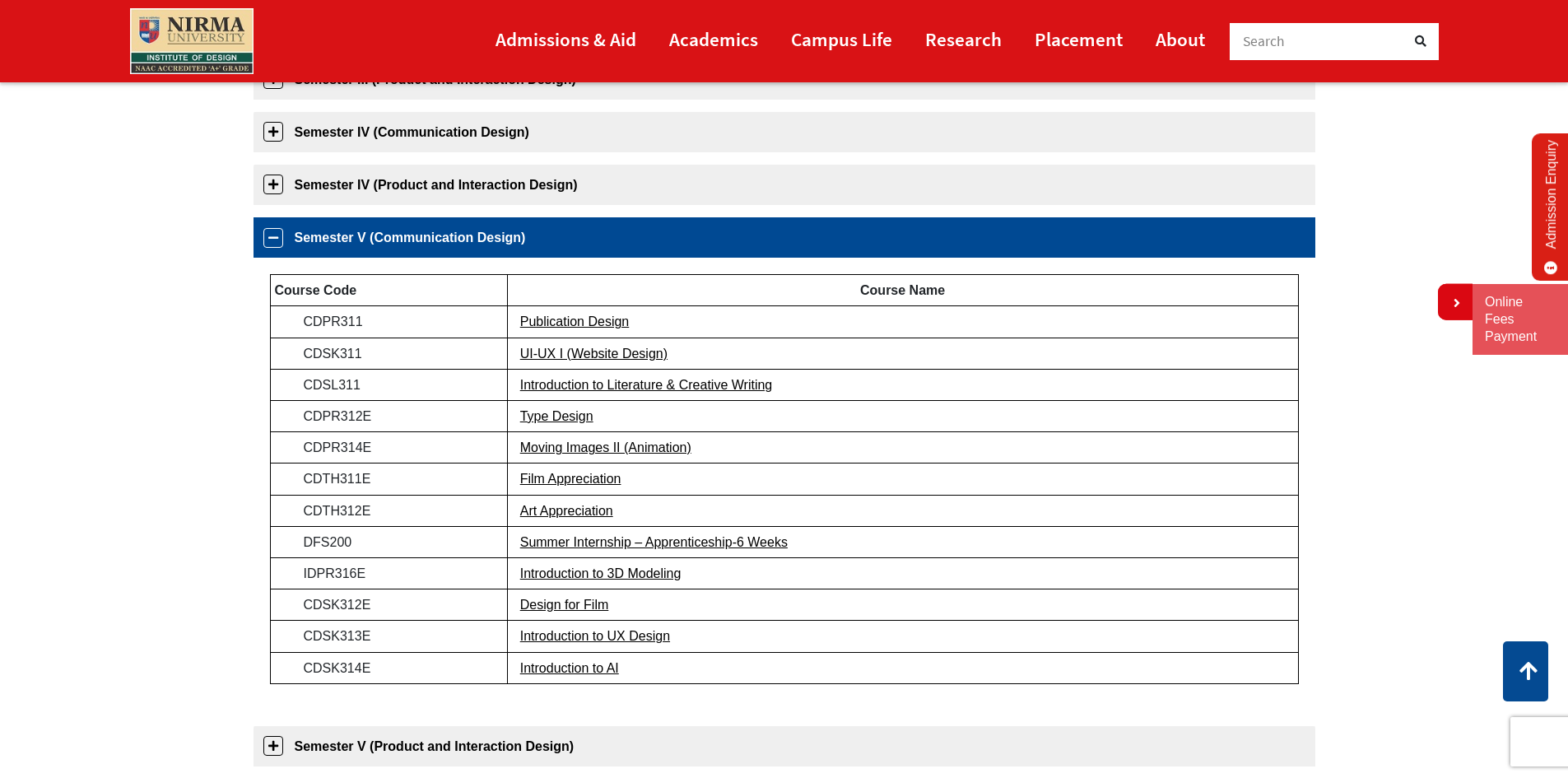
click at [594, 652] on td "Introduction to AI" at bounding box center [902, 668] width 791 height 31
click at [595, 677] on td "Introduction to AI" at bounding box center [902, 668] width 791 height 31
click at [596, 669] on link "Introduction to AI" at bounding box center [569, 668] width 99 height 14
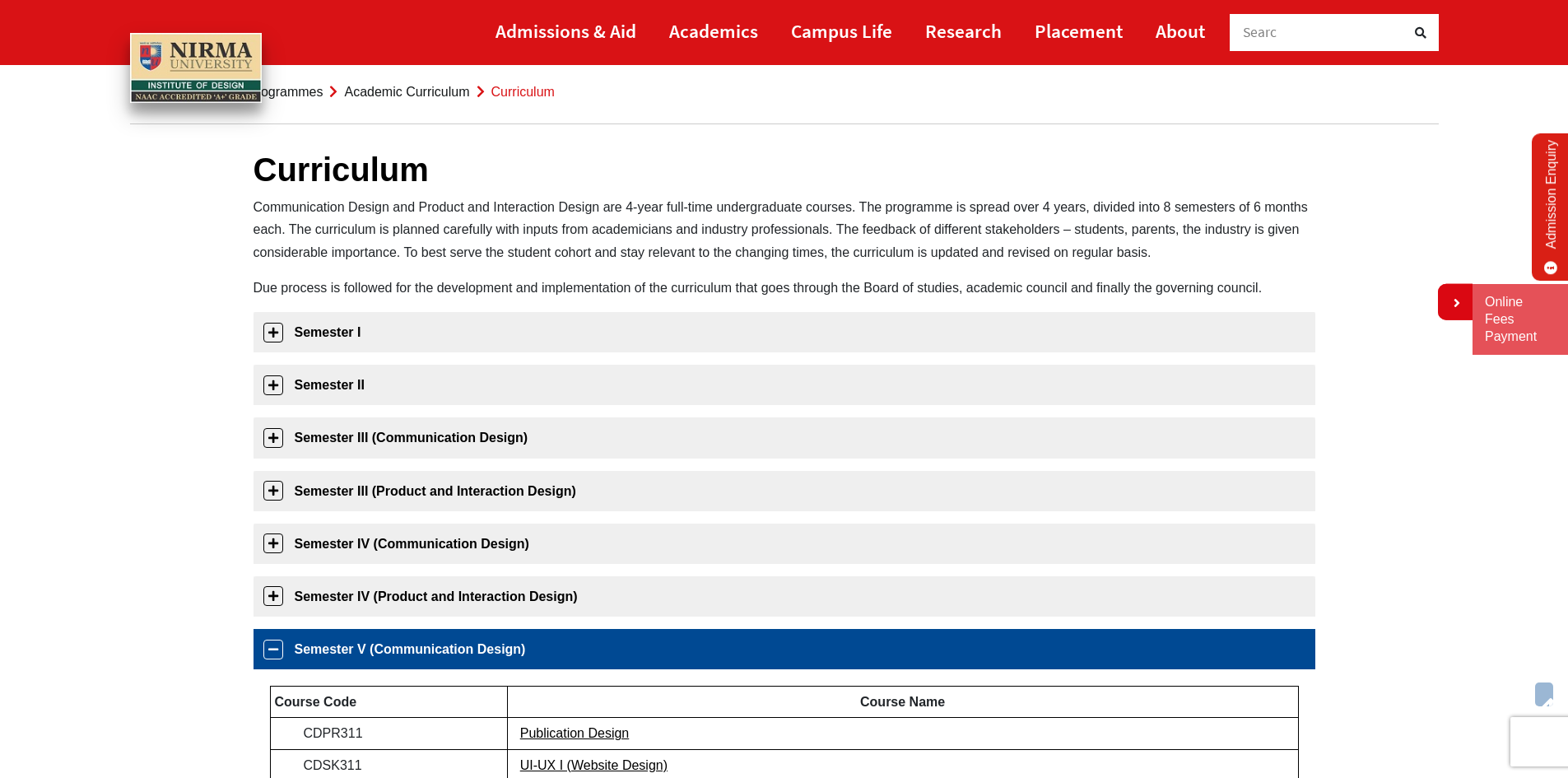
scroll to position [0, 0]
